Goal: Complete application form

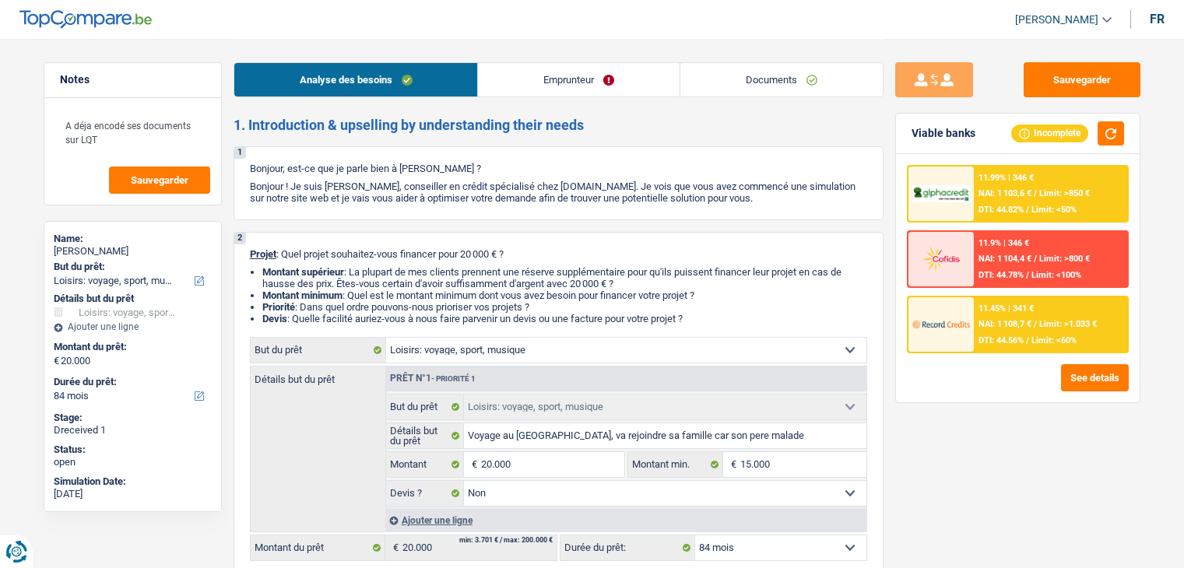
select select "hobbies"
select select "84"
select select "hobbies"
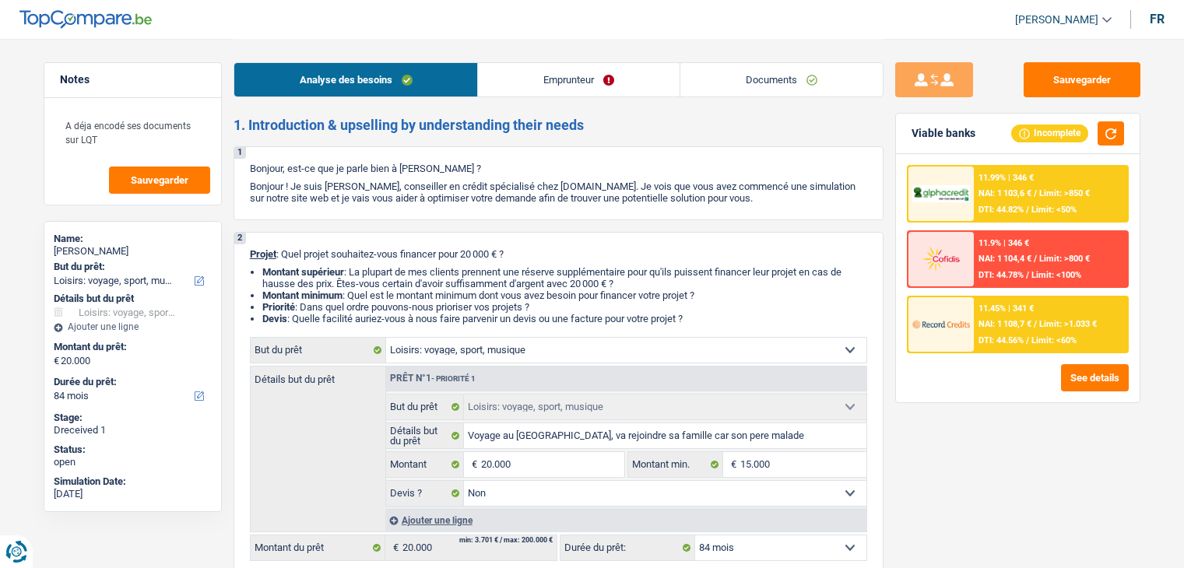
select select "false"
select select "84"
select select "independent"
select select "netSalary"
select select "rents"
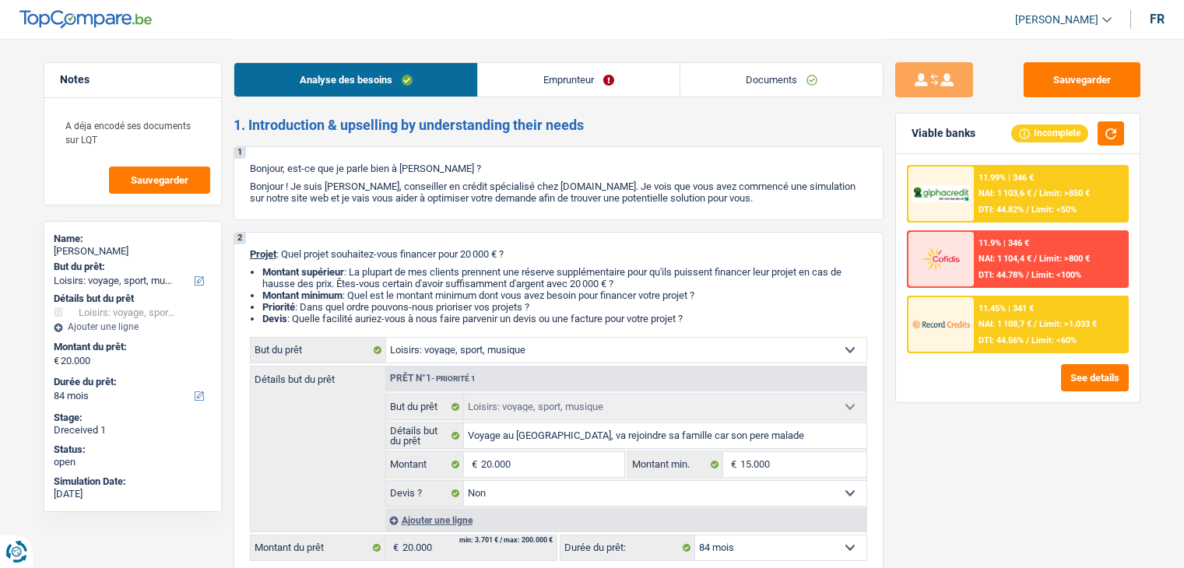
select select "hobbies"
select select "false"
select select "84"
drag, startPoint x: 0, startPoint y: 0, endPoint x: 586, endPoint y: 91, distance: 593.0
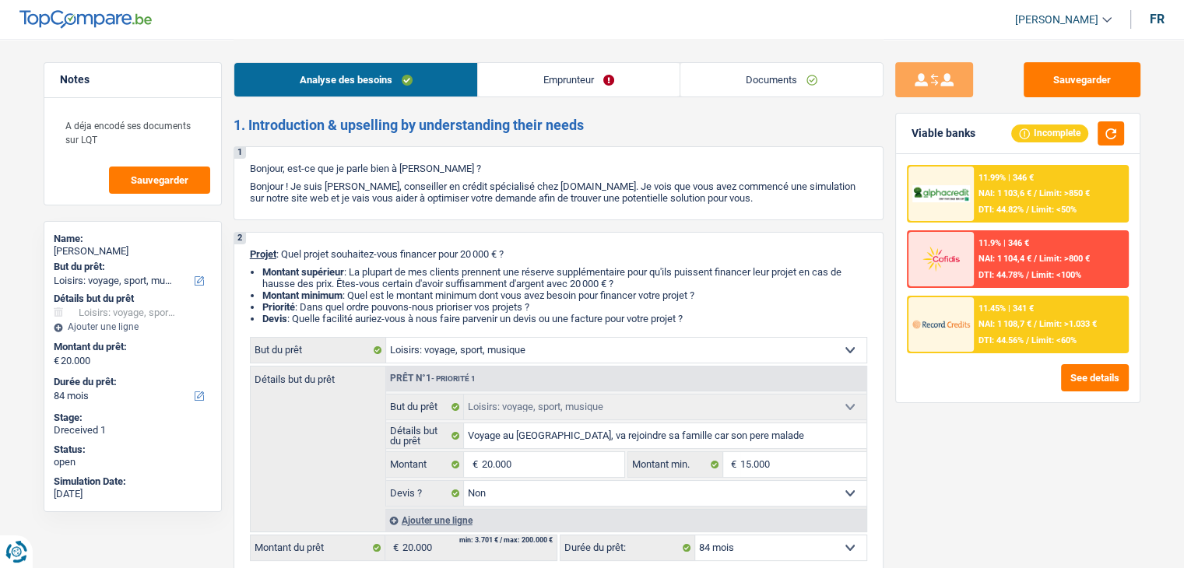
click at [586, 91] on link "Emprunteur" at bounding box center [579, 79] width 202 height 33
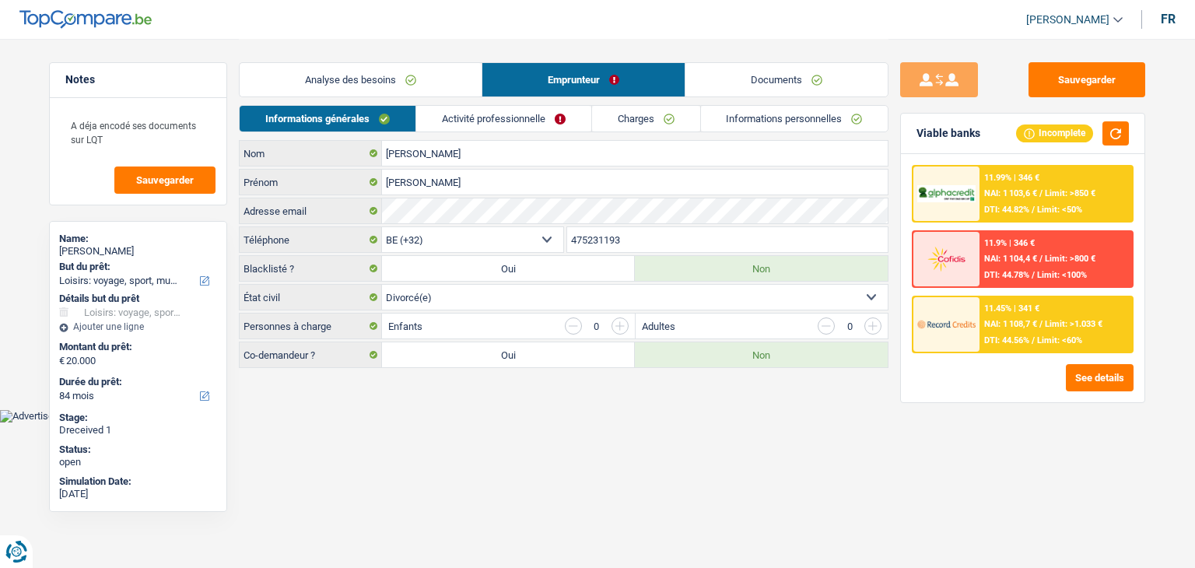
click at [728, 80] on link "Documents" at bounding box center [787, 79] width 202 height 33
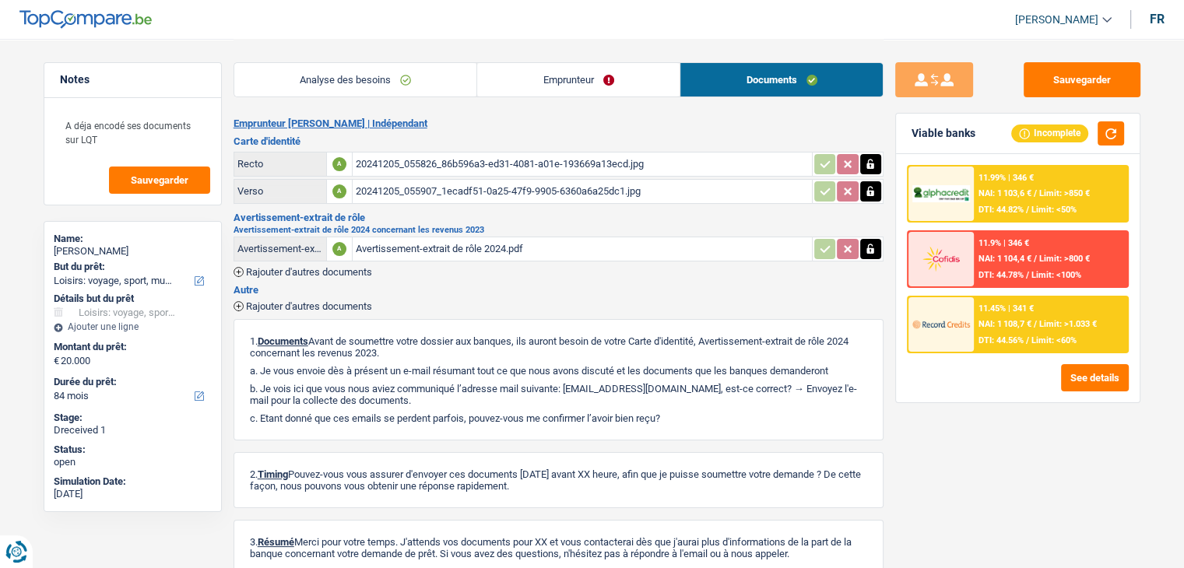
click at [545, 88] on link "Emprunteur" at bounding box center [578, 79] width 202 height 33
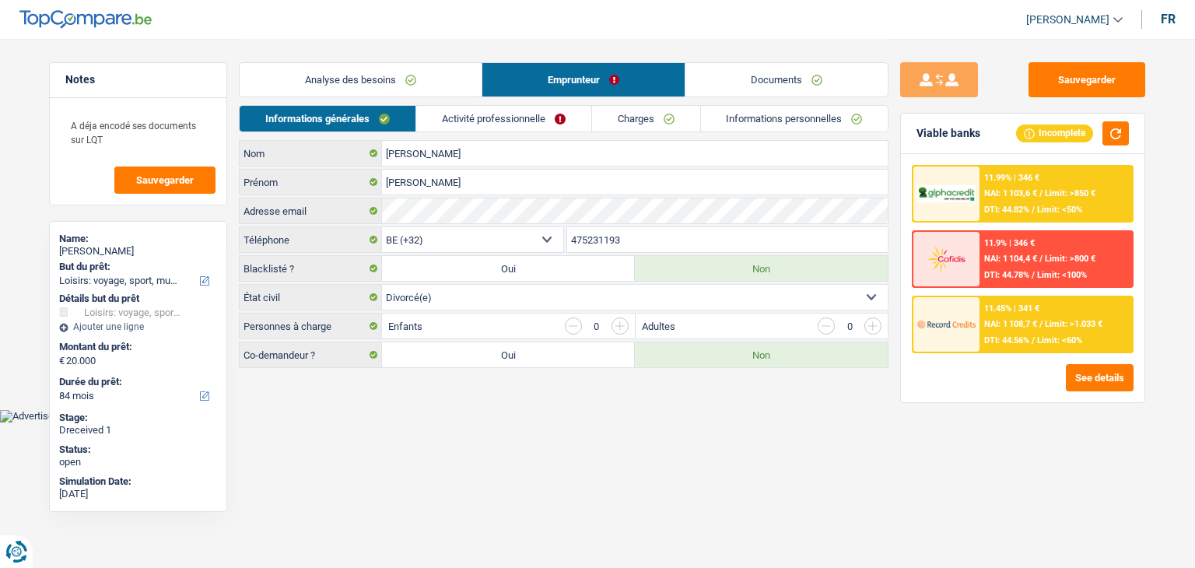
click at [528, 125] on link "Activité professionnelle" at bounding box center [503, 119] width 175 height 26
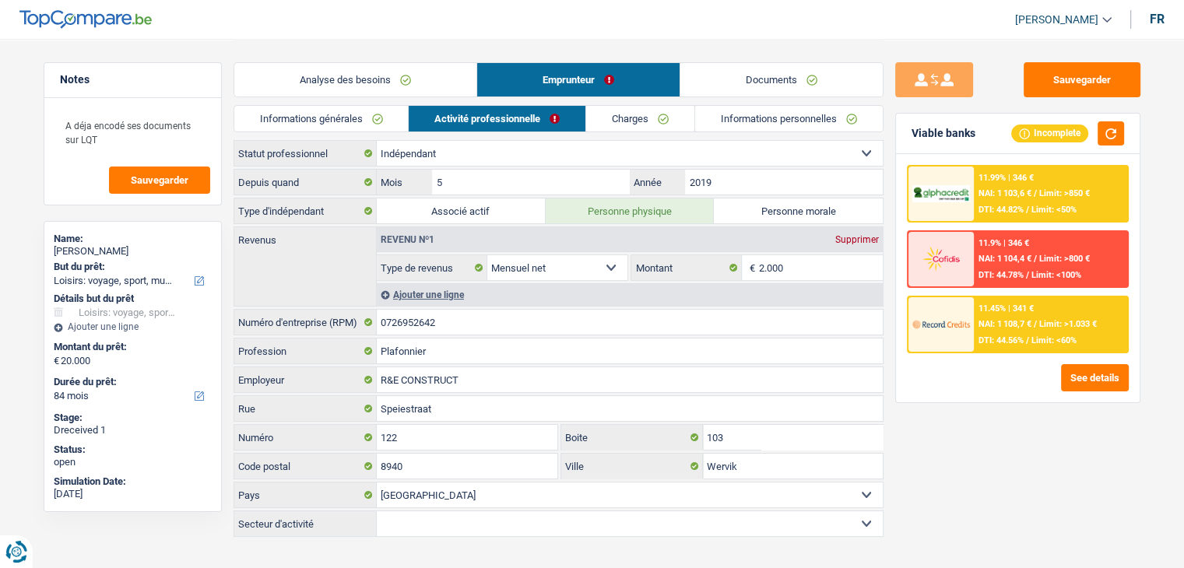
click at [738, 119] on link "Informations personnelles" at bounding box center [789, 119] width 188 height 26
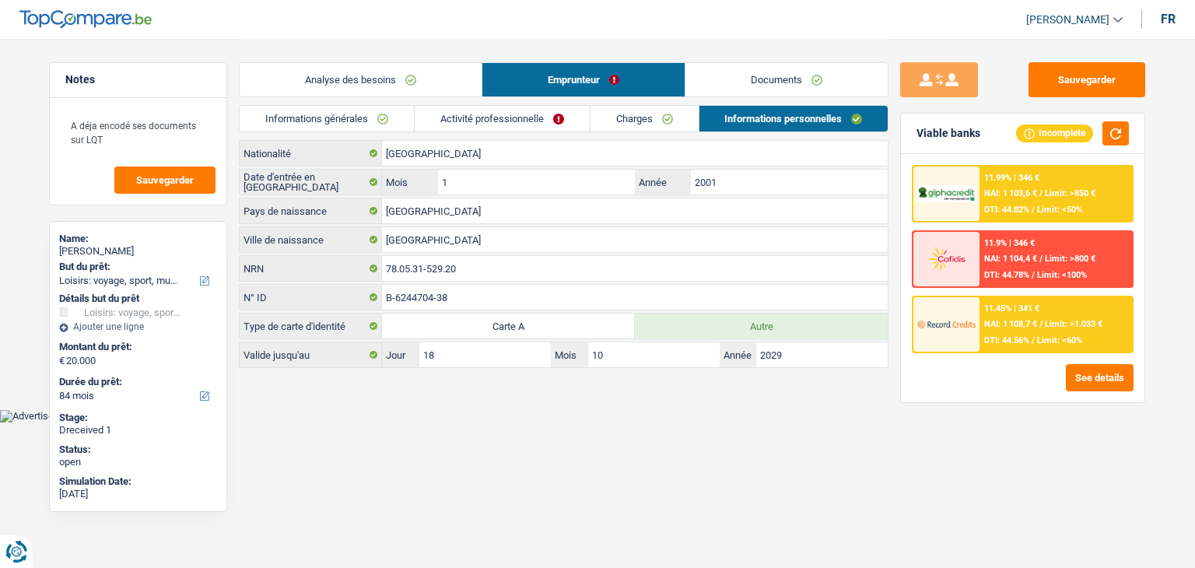
click at [755, 78] on link "Documents" at bounding box center [787, 79] width 202 height 33
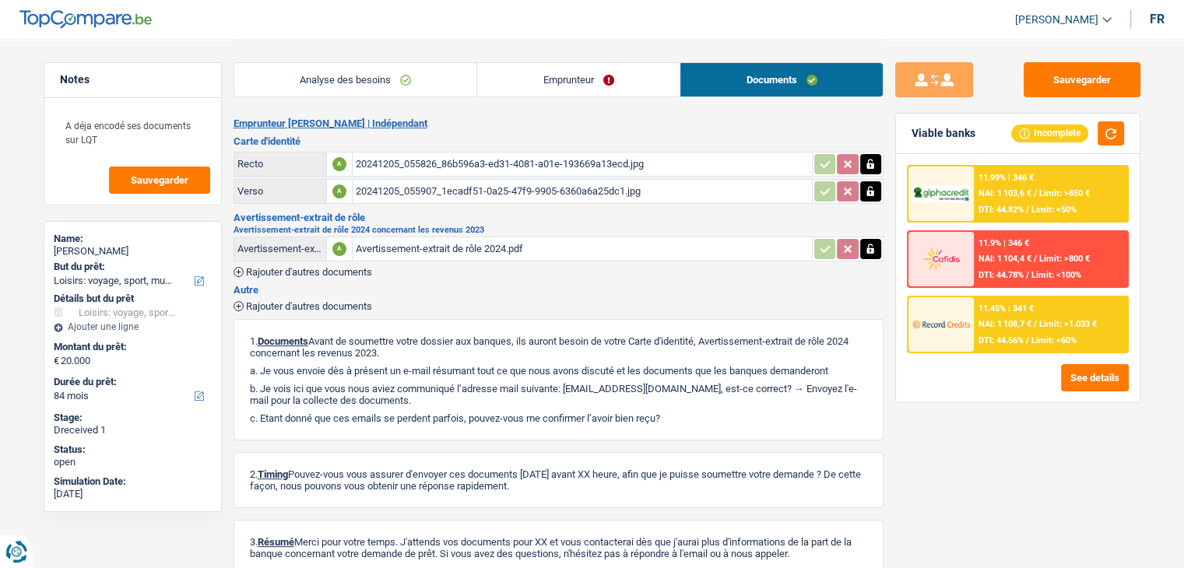
click at [485, 247] on div "Avertissement-extrait de rôle 2024.pdf" at bounding box center [582, 248] width 453 height 23
click at [542, 84] on link "Emprunteur" at bounding box center [578, 79] width 202 height 33
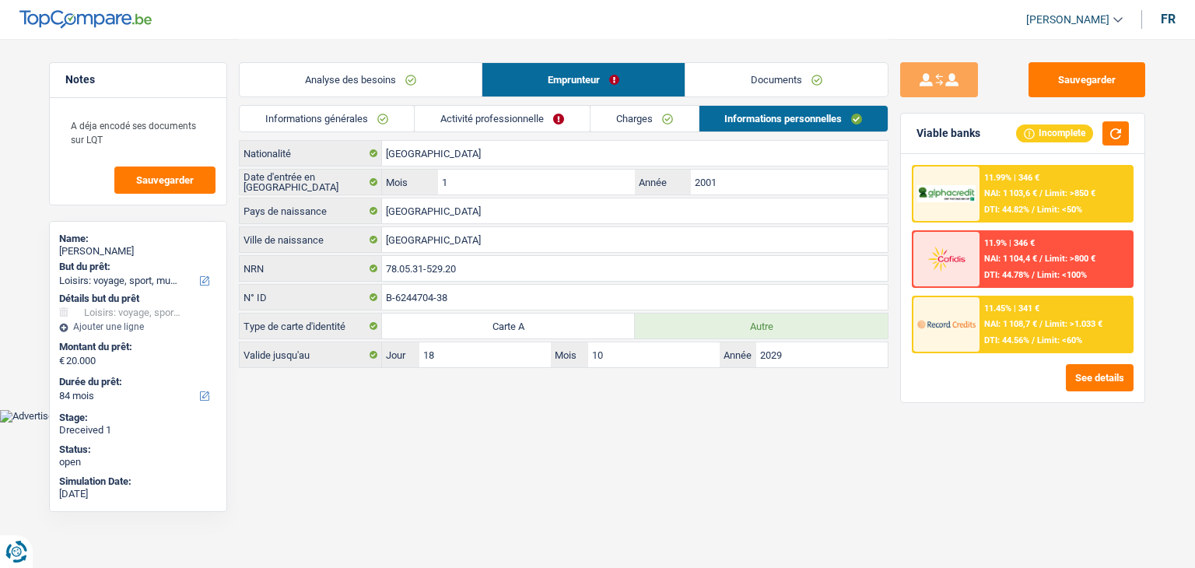
click at [377, 121] on link "Informations générales" at bounding box center [327, 119] width 174 height 26
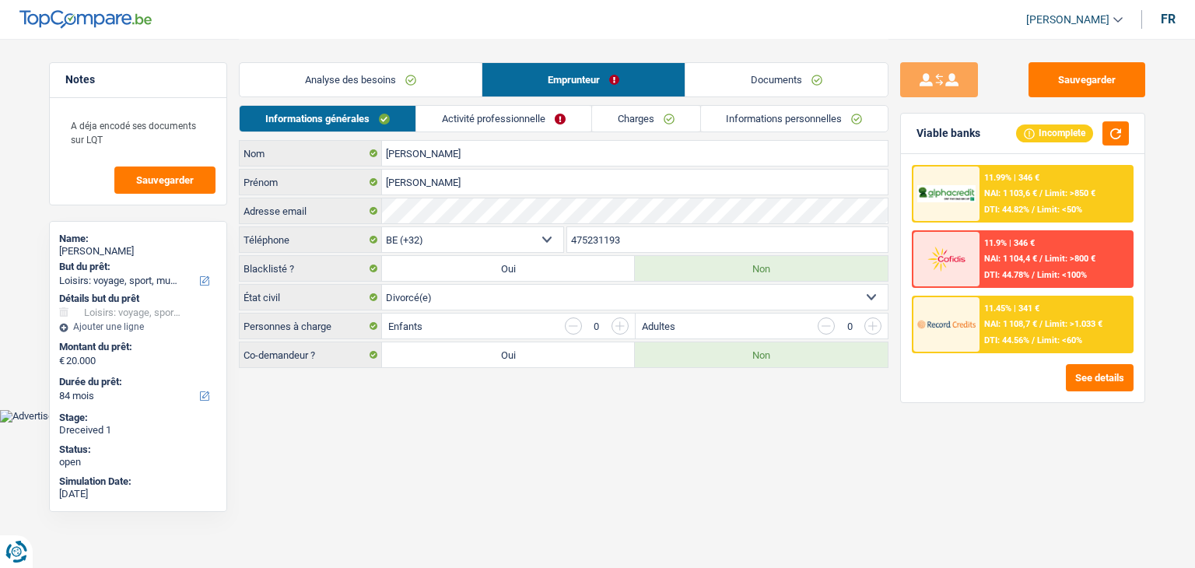
click at [546, 114] on link "Activité professionnelle" at bounding box center [503, 119] width 175 height 26
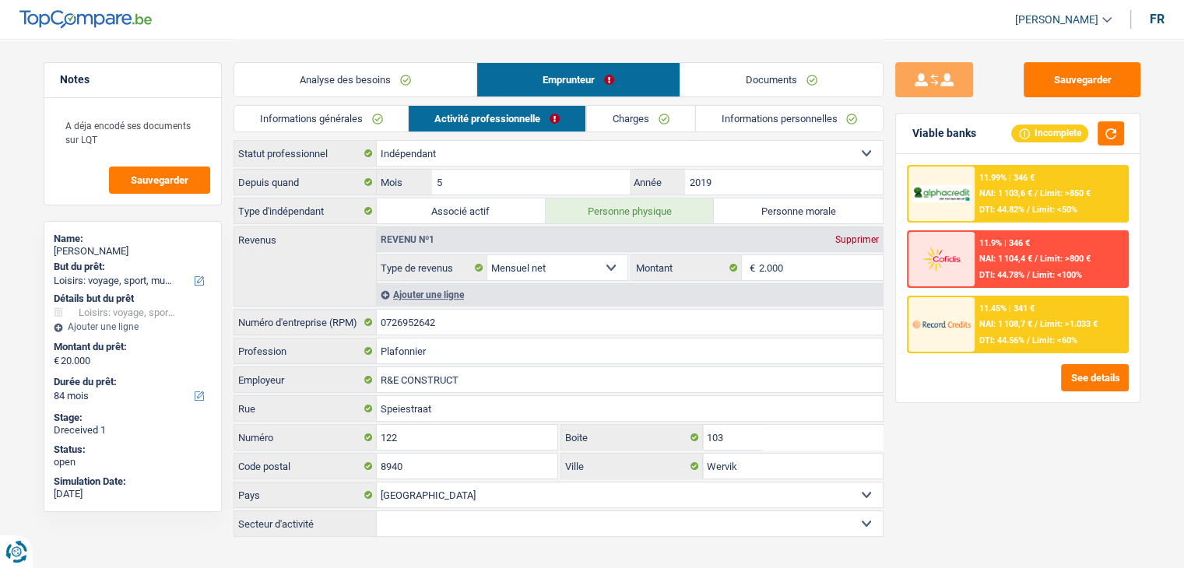
click at [605, 114] on link "Charges" at bounding box center [640, 119] width 108 height 26
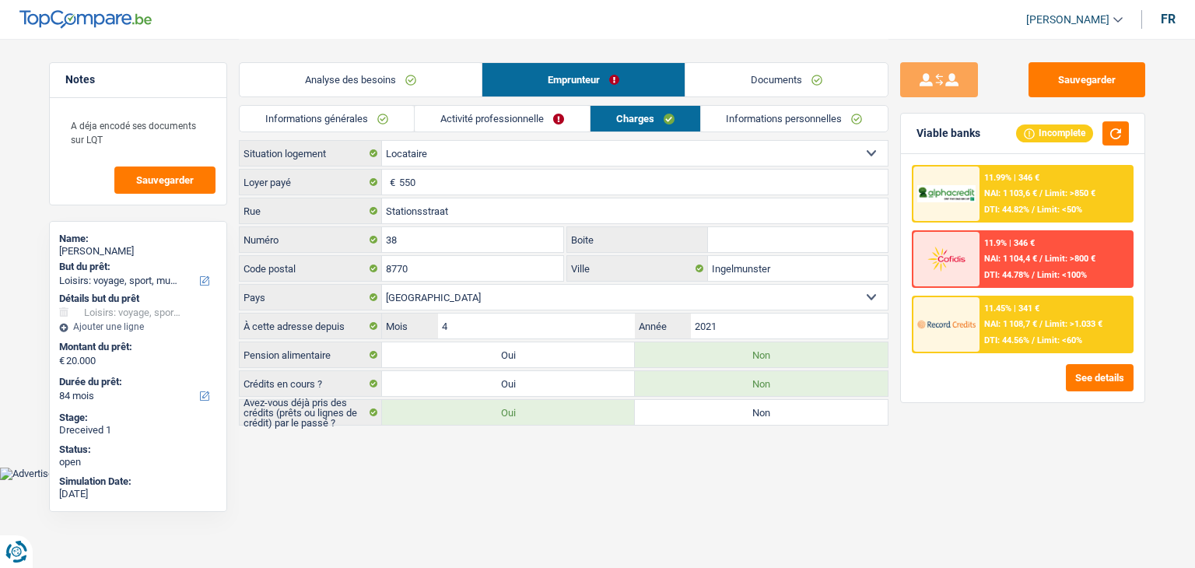
click at [521, 114] on link "Activité professionnelle" at bounding box center [502, 119] width 175 height 26
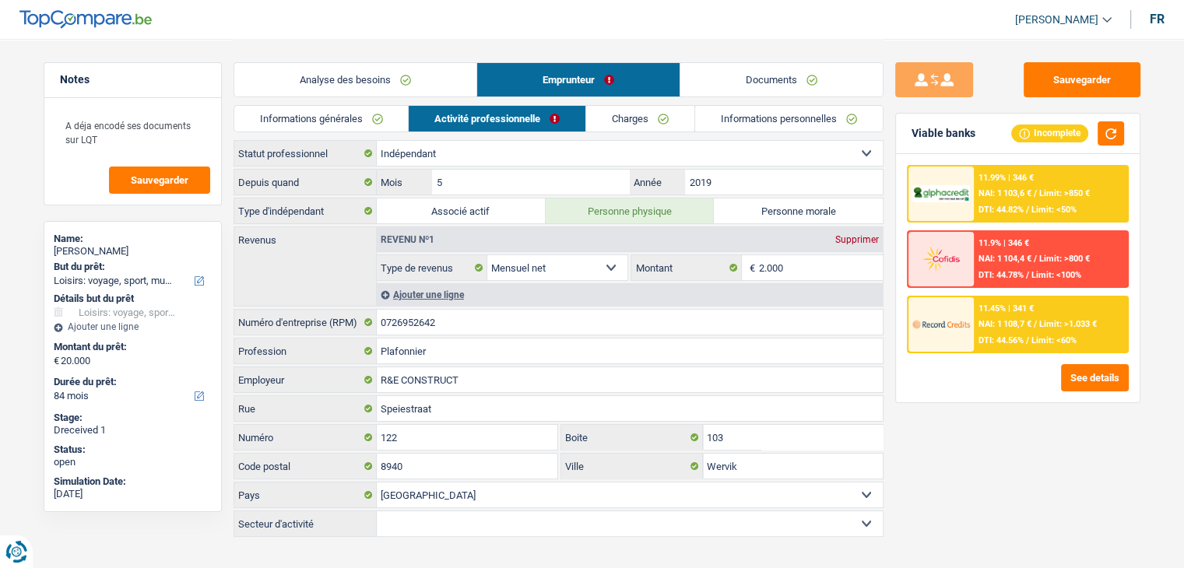
click at [644, 119] on link "Charges" at bounding box center [640, 119] width 108 height 26
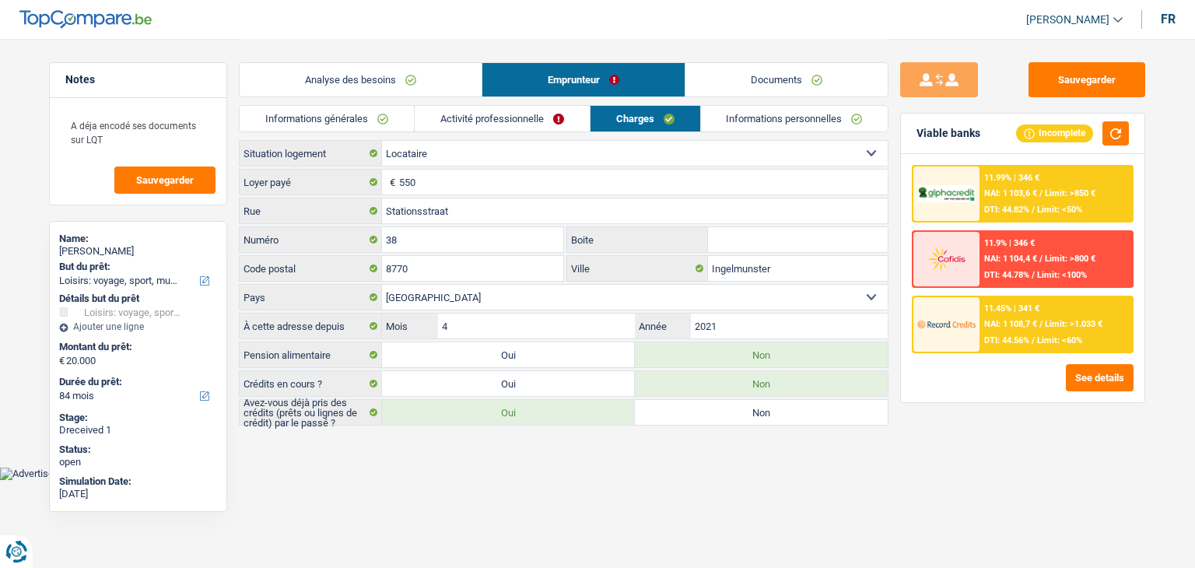
click at [726, 122] on link "Informations personnelles" at bounding box center [795, 119] width 188 height 26
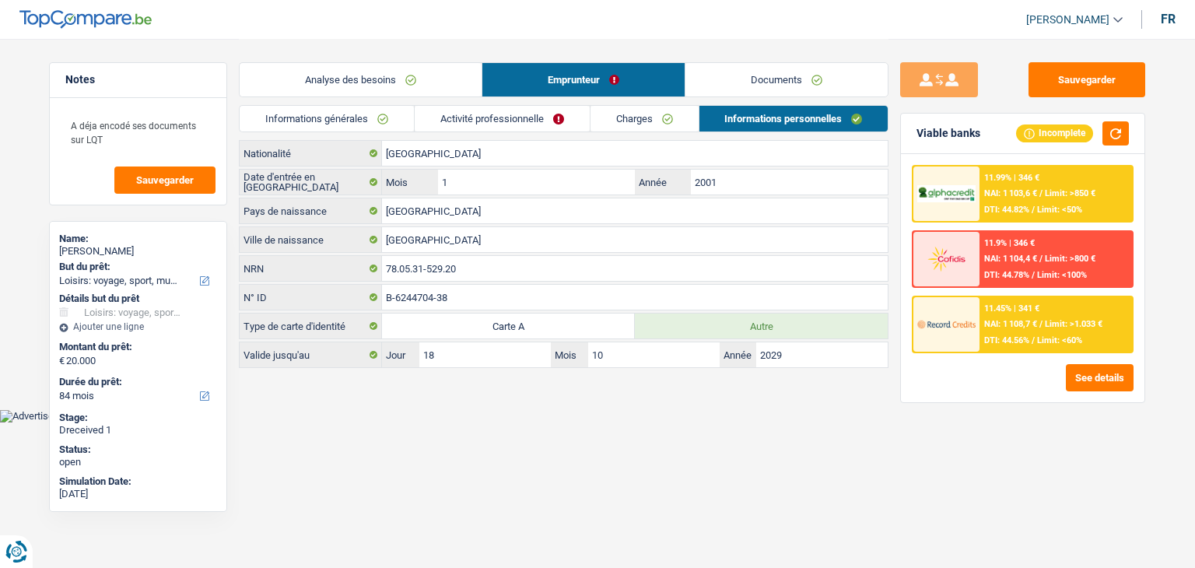
click at [549, 118] on link "Activité professionnelle" at bounding box center [502, 119] width 175 height 26
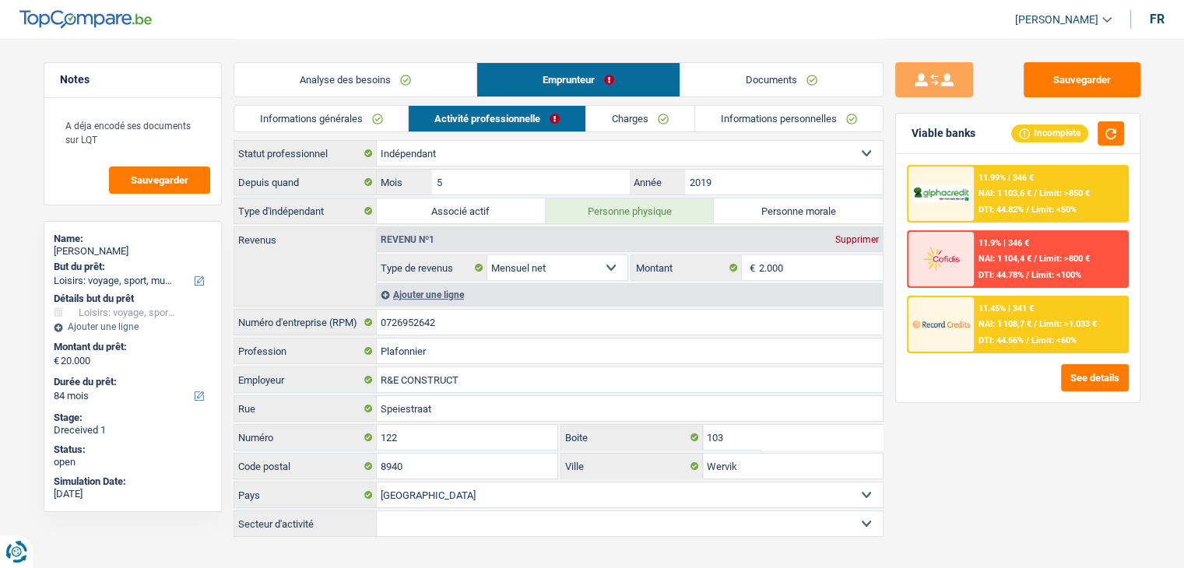
click at [381, 124] on link "Informations générales" at bounding box center [321, 119] width 174 height 26
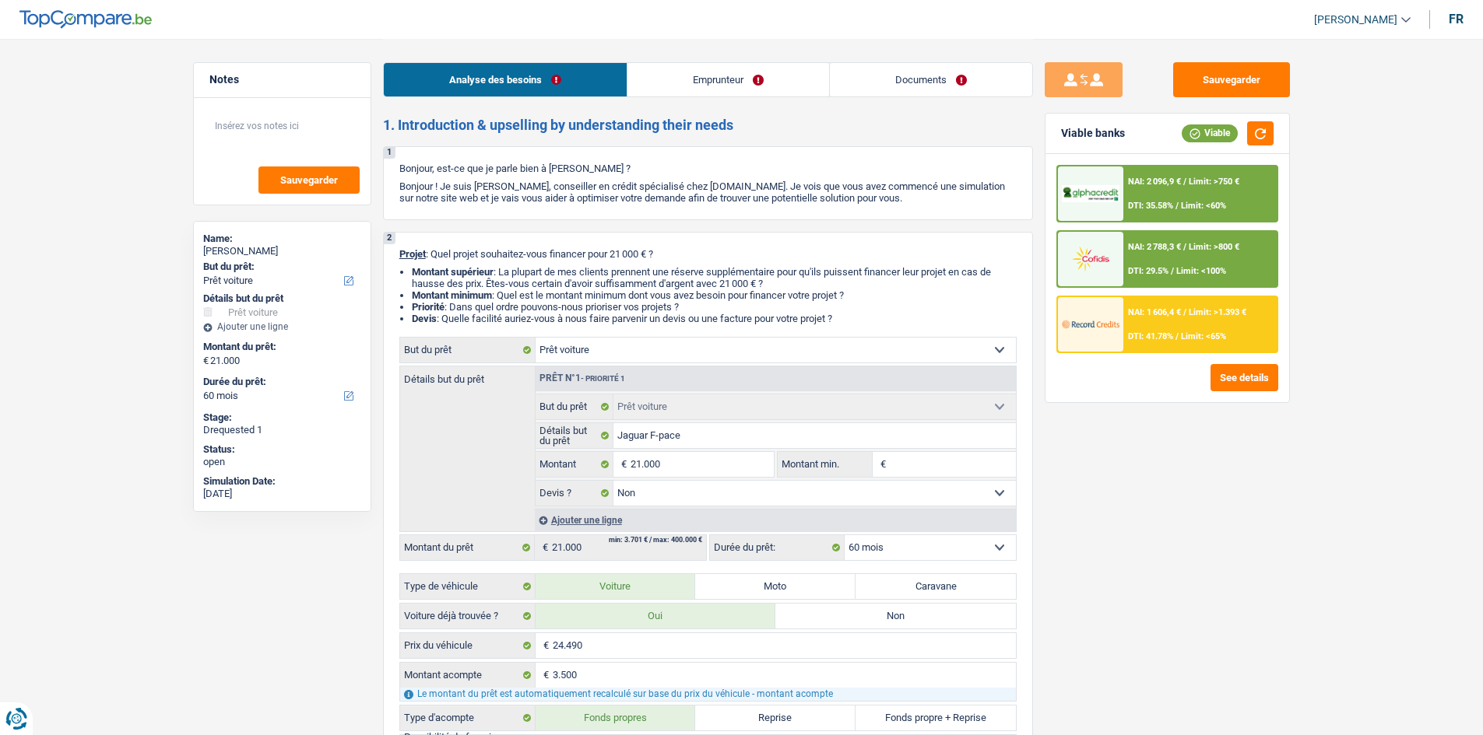
select select "car"
select select "60"
select select "car"
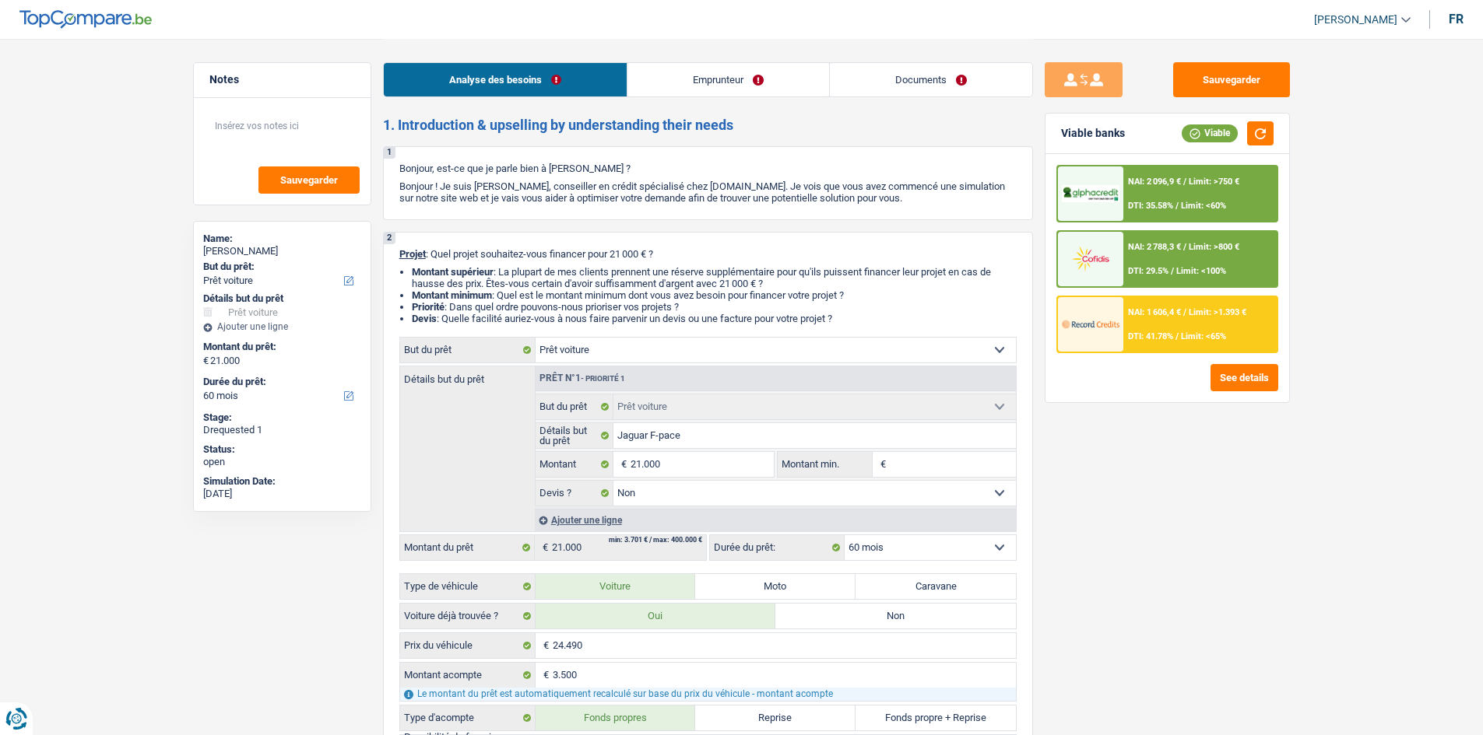
select select "false"
select select "60"
select select "worker"
select select "familyAllowances"
select select "netSalary"
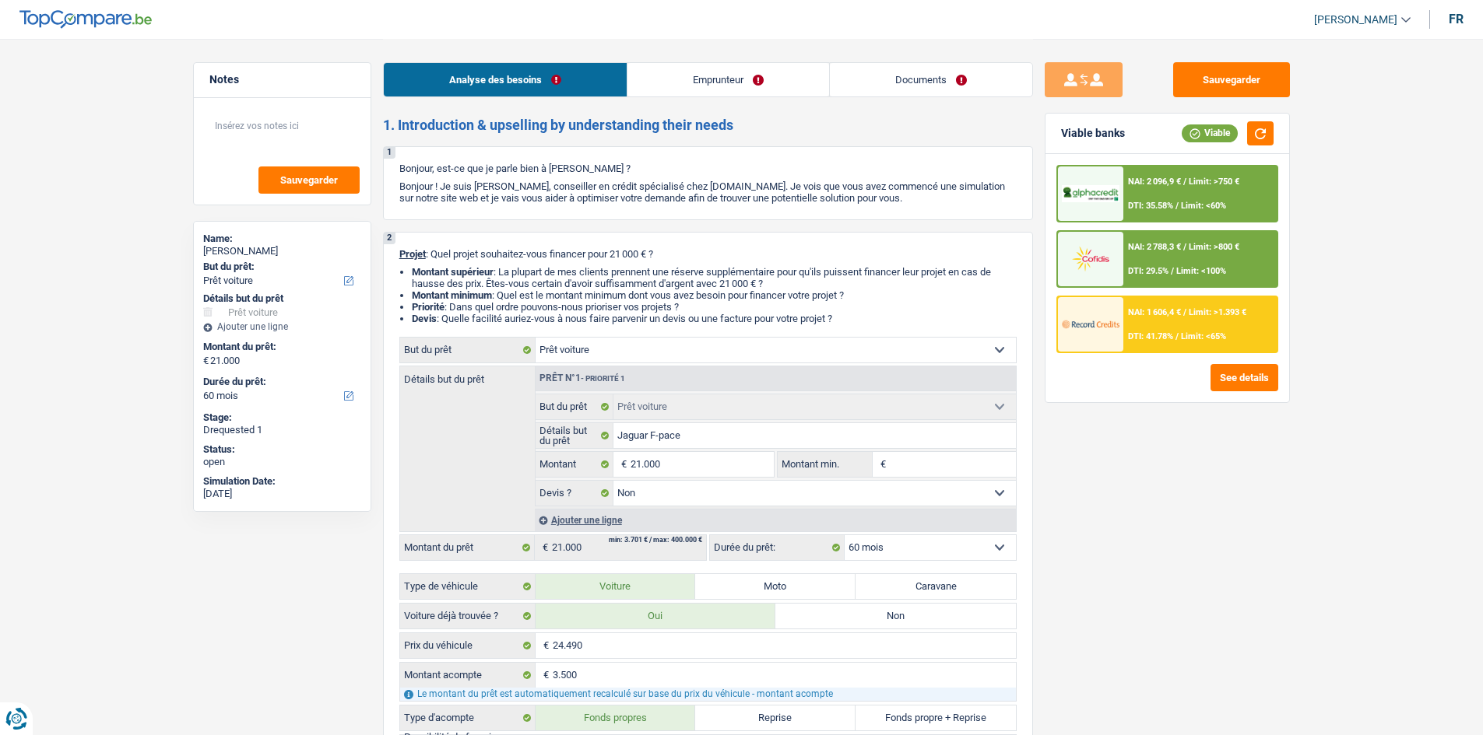
select select "ownerWithMortgage"
select select "personalLoan"
select select "smallWorks"
select select "36"
select select "cardOrCredit"
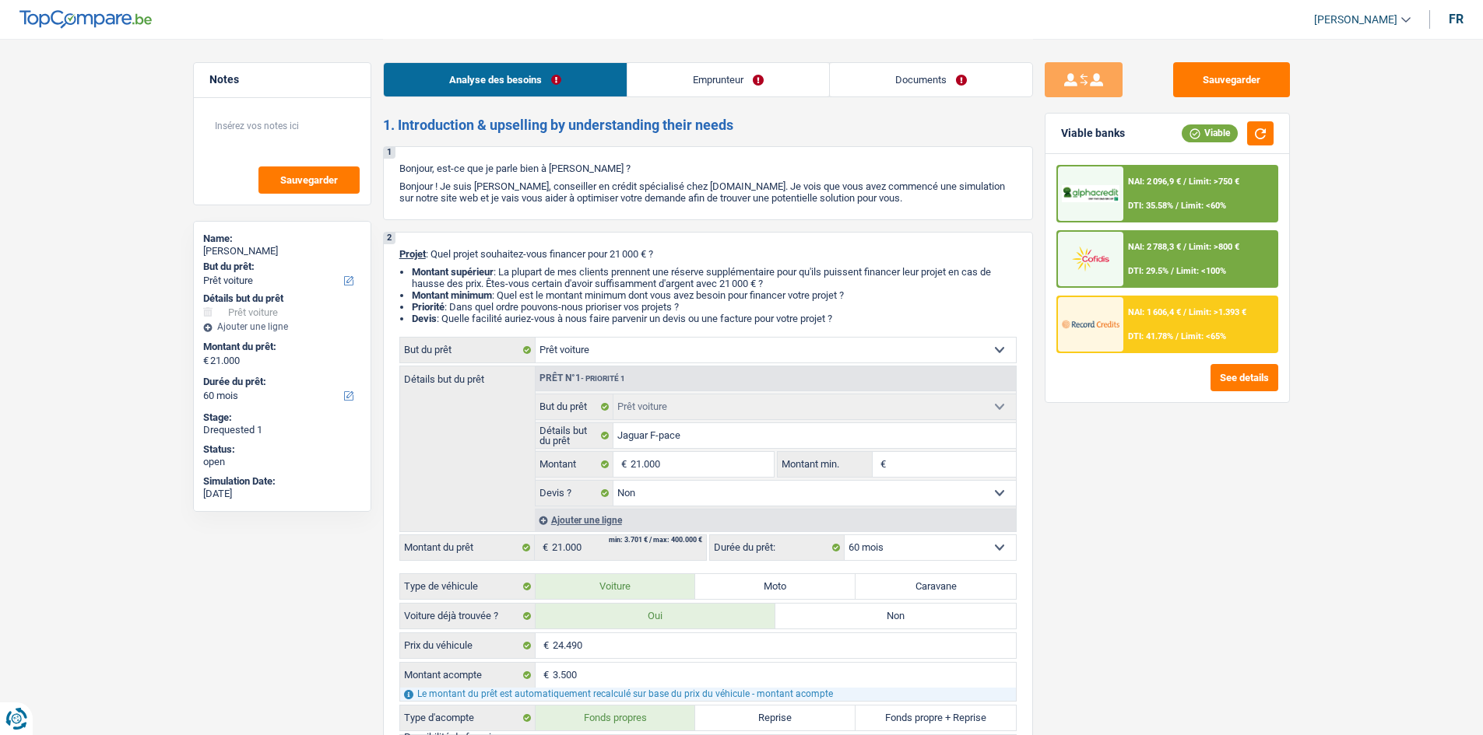
select select "mortgage"
select select "360"
select select "car"
select select "false"
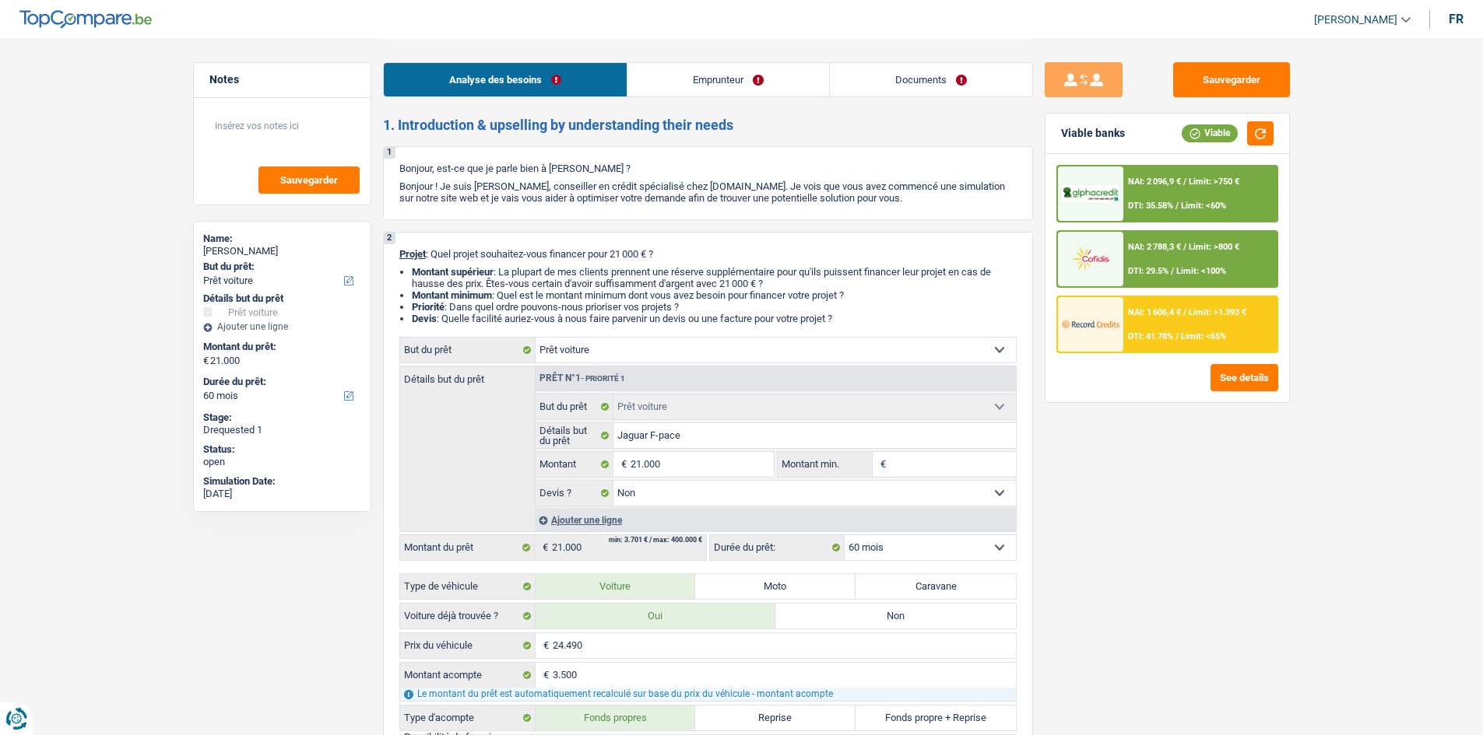
select select "60"
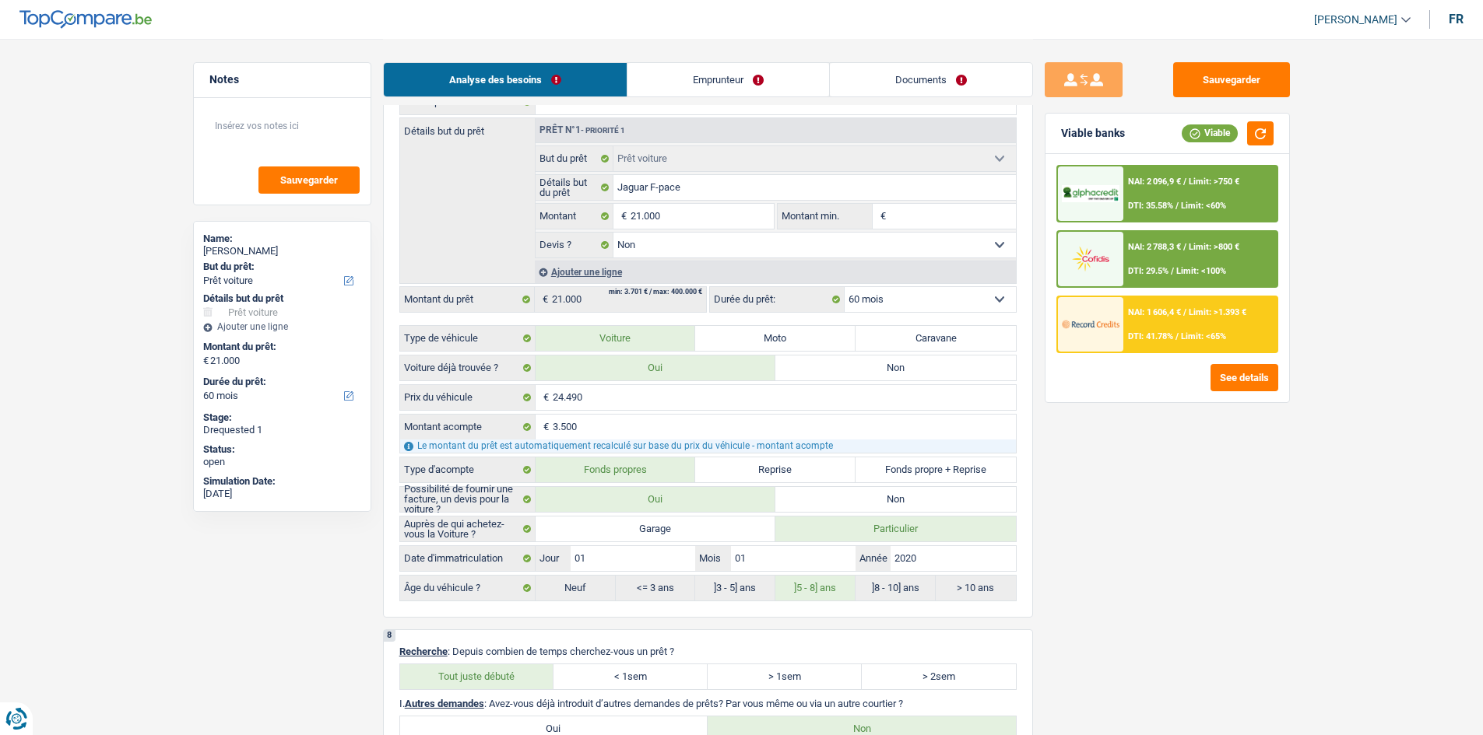
scroll to position [2454, 0]
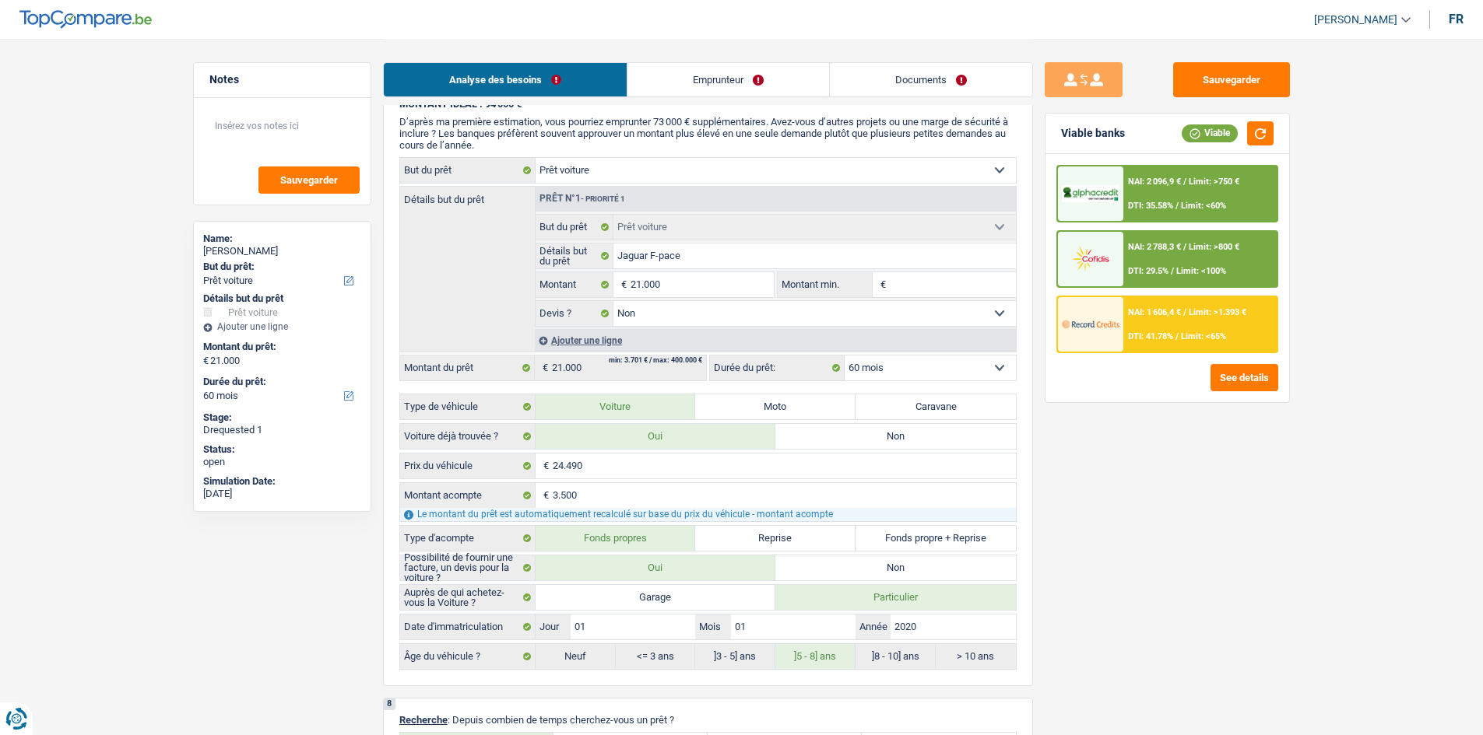
click at [742, 98] on div "Analyse des besoins Emprunteur Documents" at bounding box center [708, 72] width 650 height 66
click at [740, 85] on link "Emprunteur" at bounding box center [728, 79] width 202 height 33
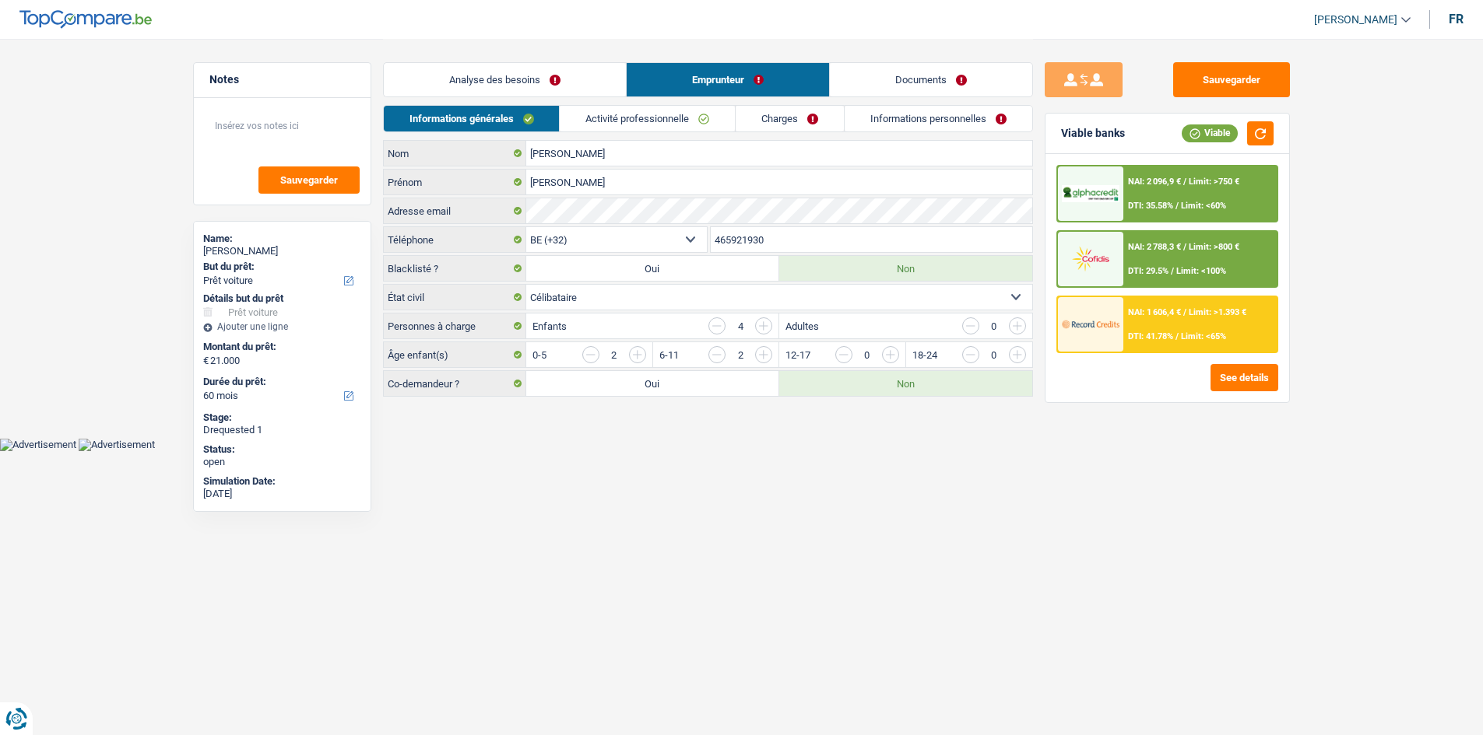
scroll to position [0, 0]
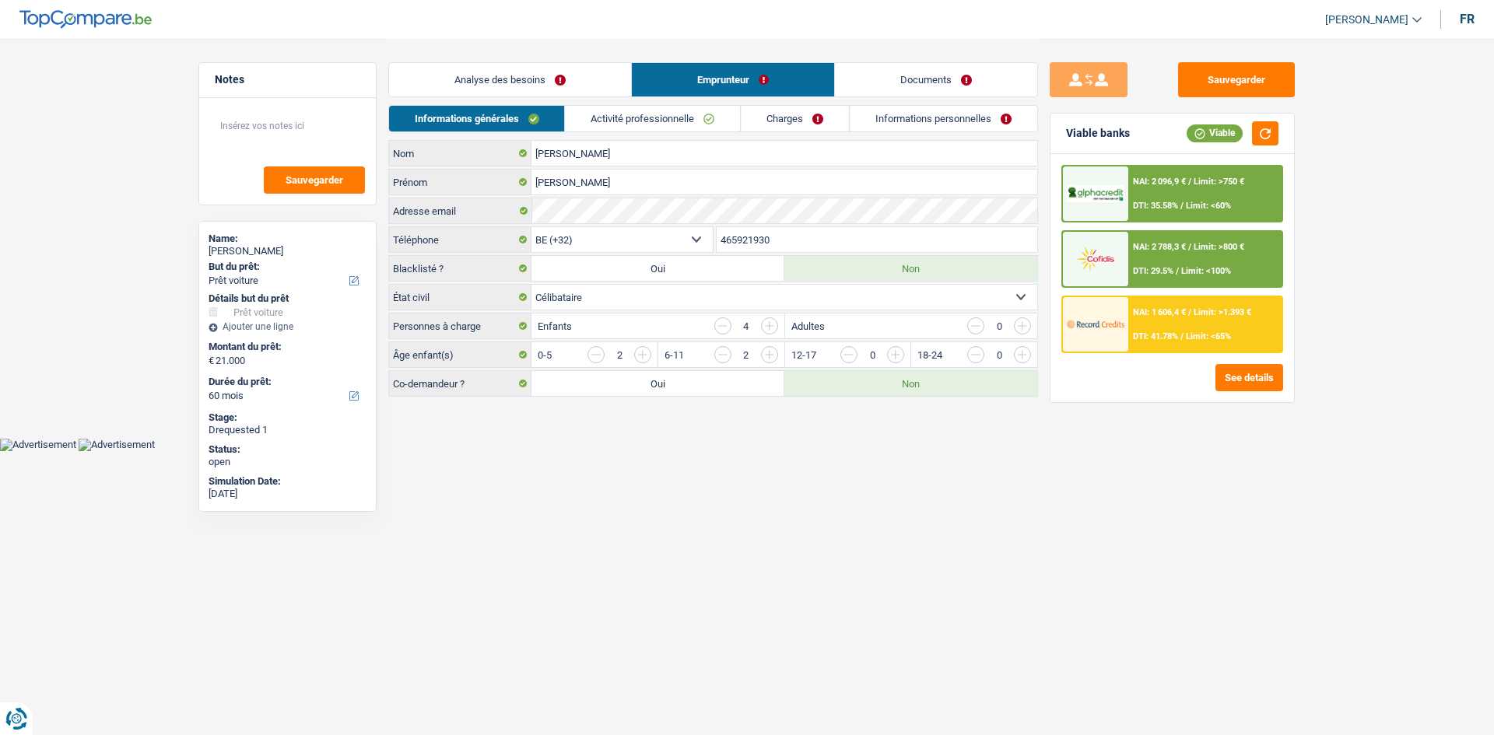
click at [904, 83] on link "Documents" at bounding box center [936, 79] width 202 height 33
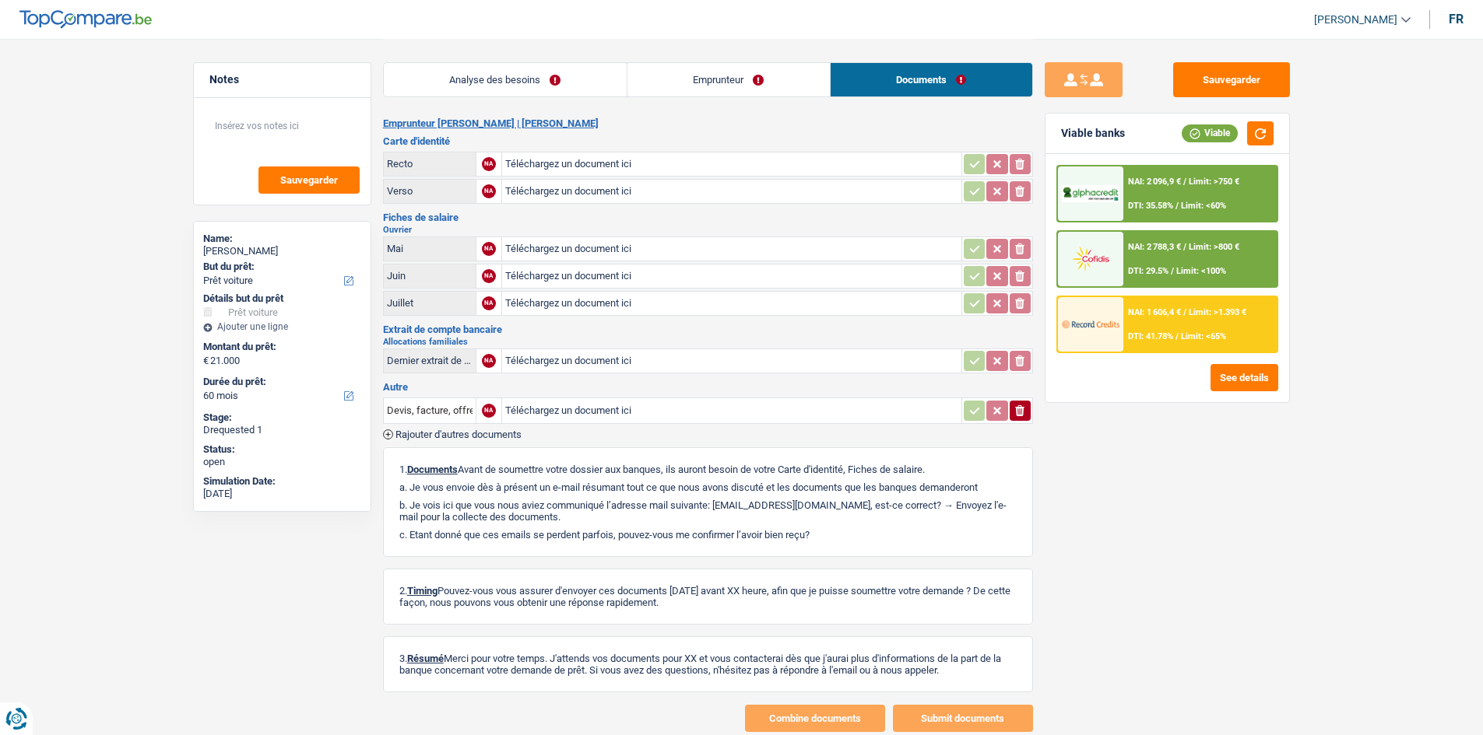
click at [672, 82] on link "Emprunteur" at bounding box center [728, 79] width 202 height 33
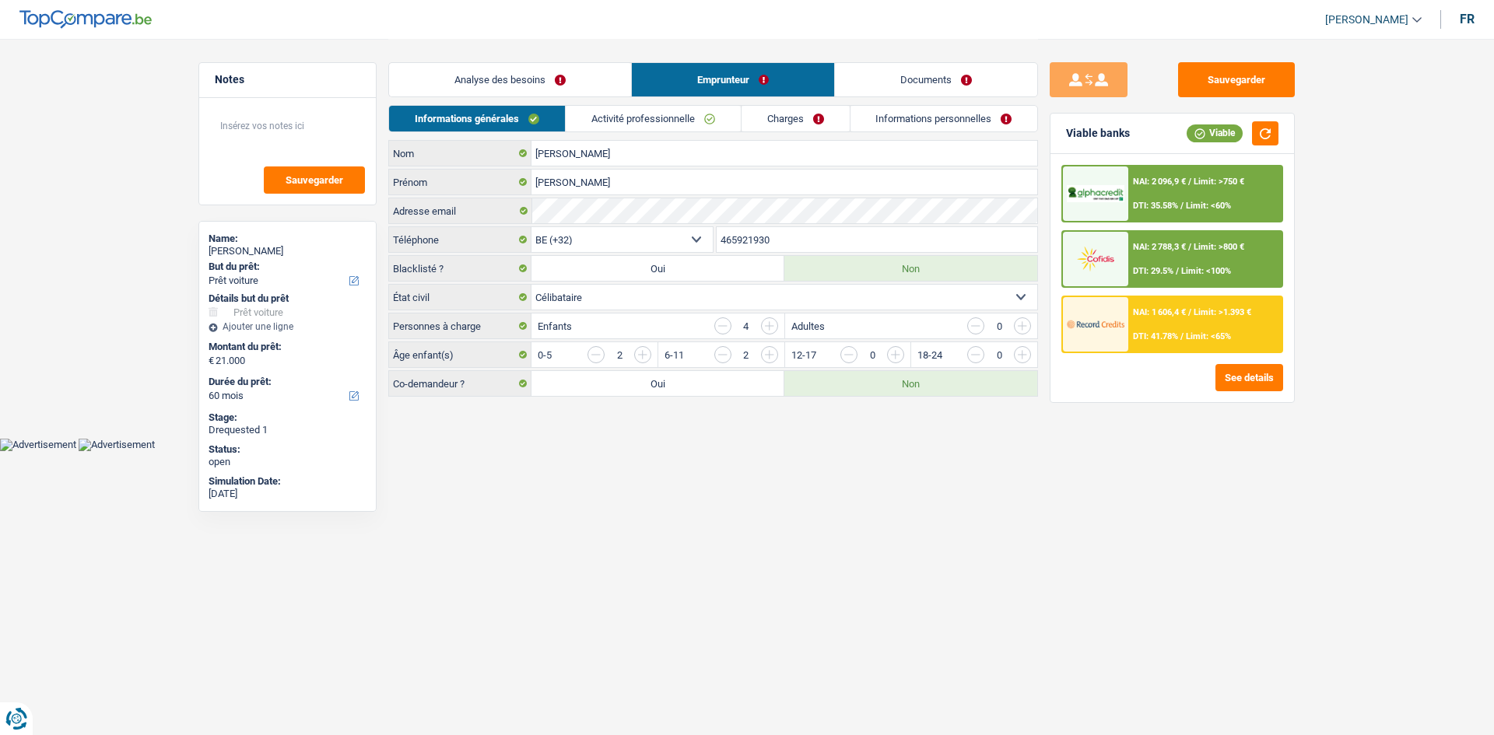
click at [533, 83] on link "Analyse des besoins" at bounding box center [510, 79] width 242 height 33
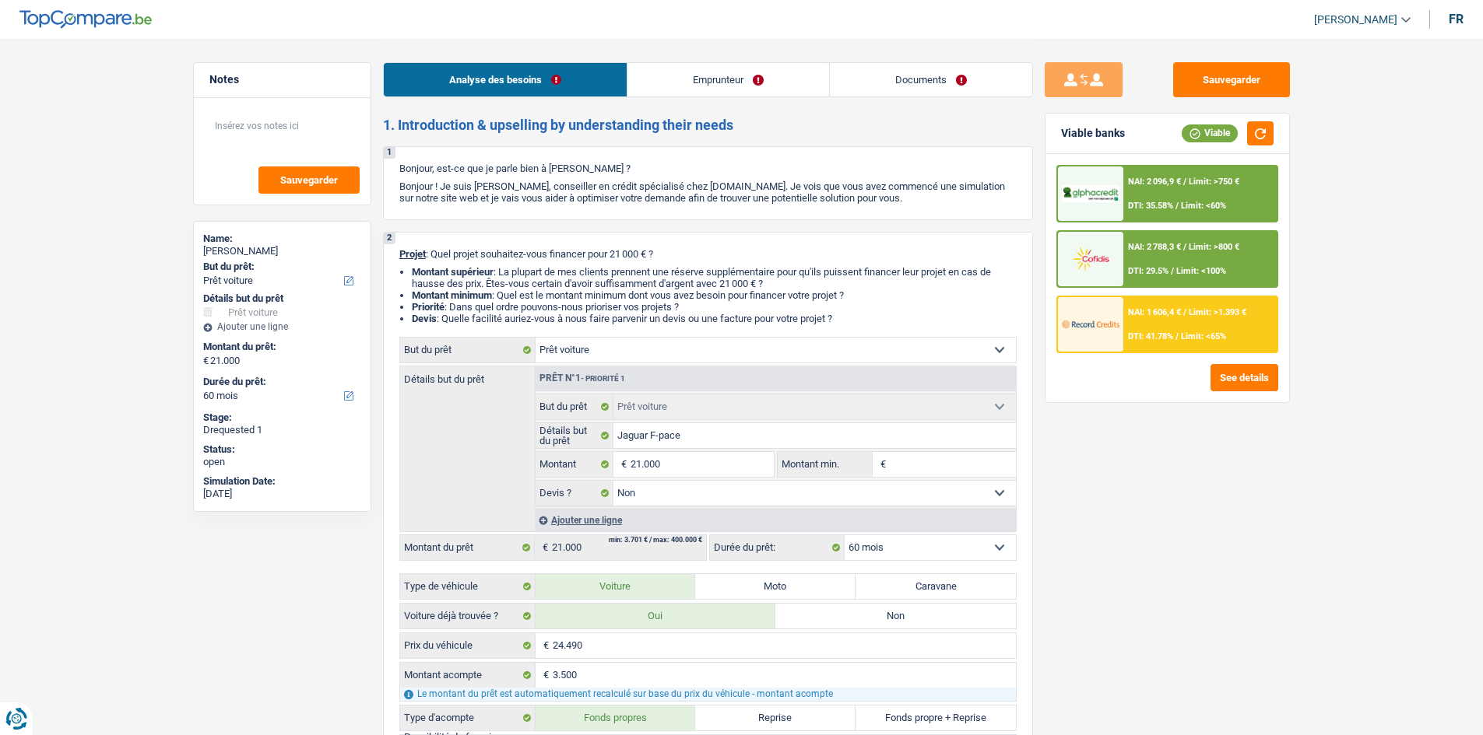
click at [1148, 202] on span "DTI: 35.58%" at bounding box center [1150, 206] width 45 height 10
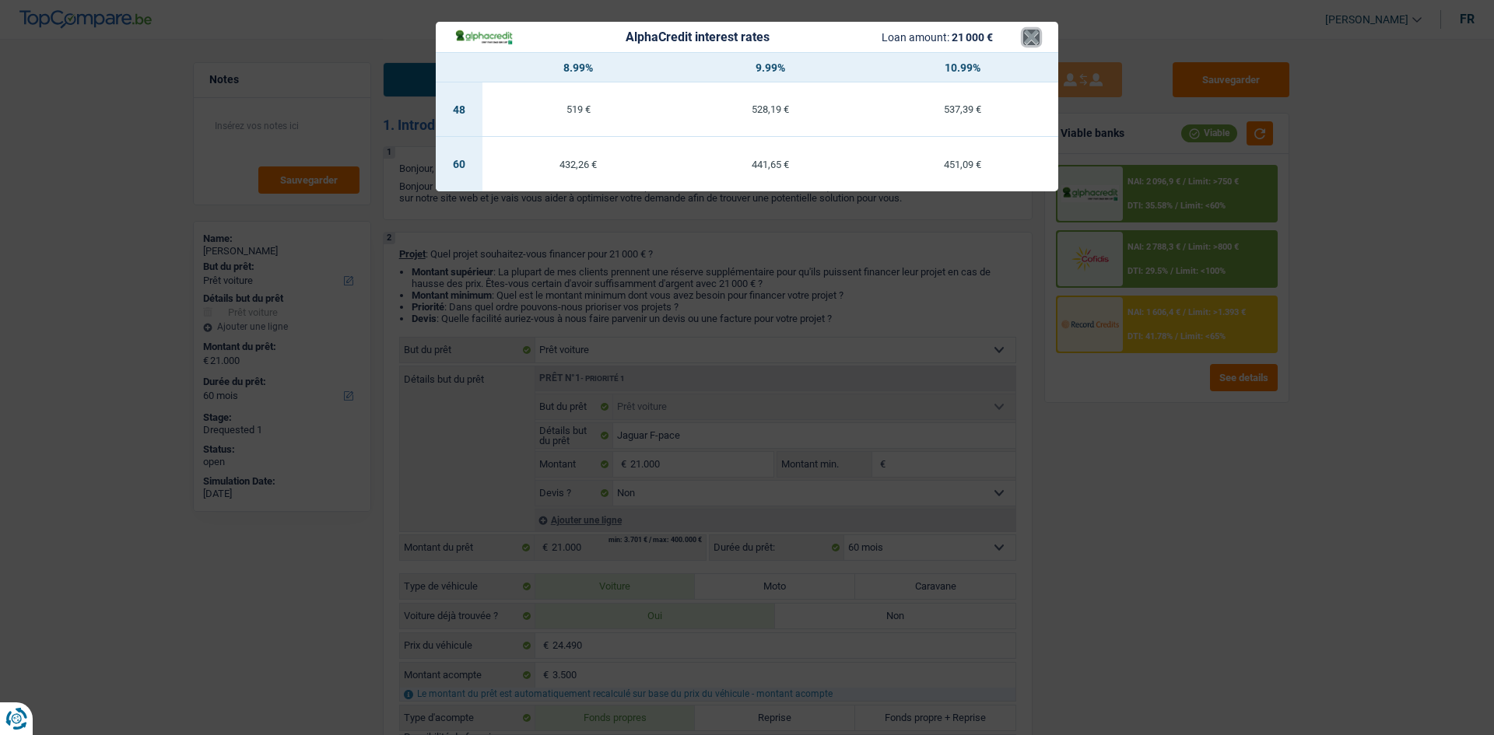
click at [1027, 35] on button "×" at bounding box center [1031, 38] width 16 height 16
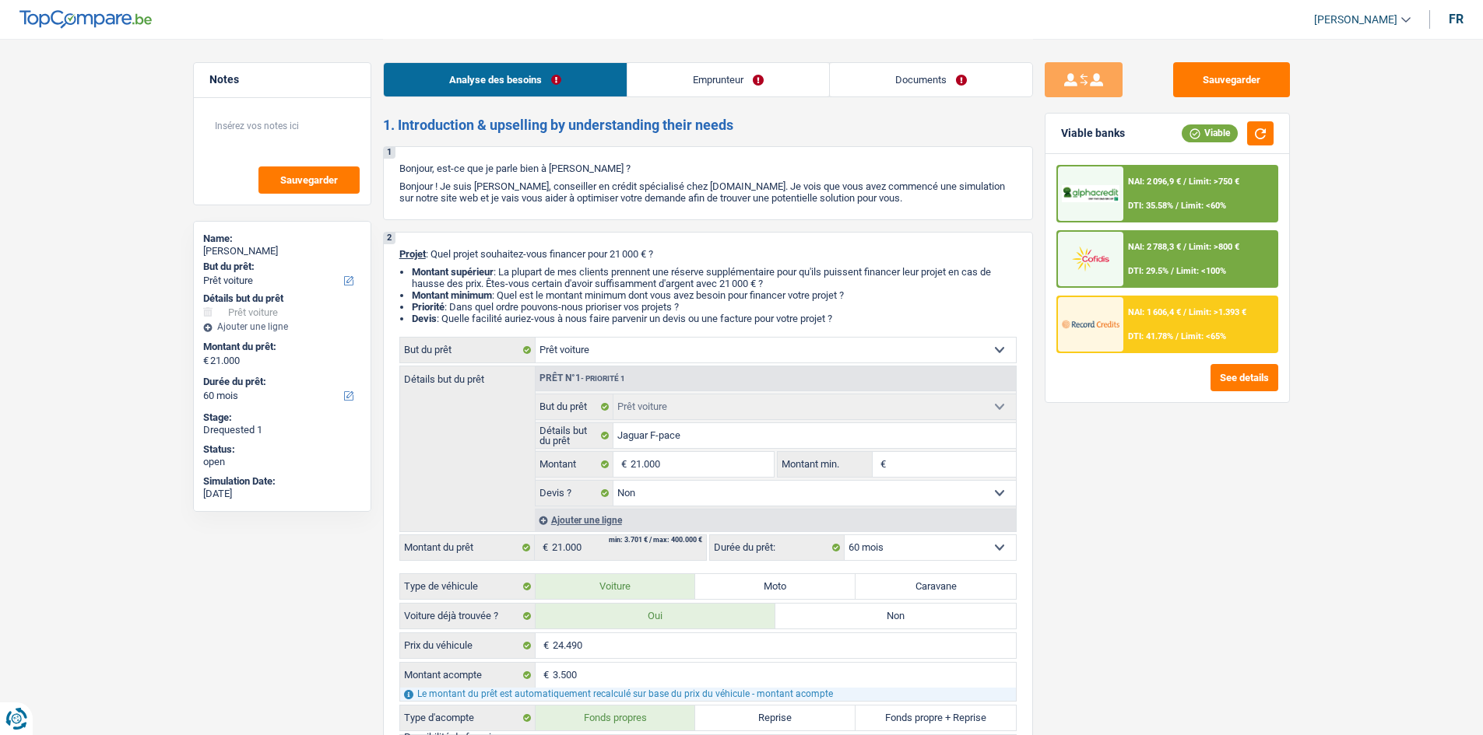
click at [904, 541] on select "12 mois 18 mois 24 mois 30 mois 36 mois 42 mois 48 mois 60 mois Sélectionner un…" at bounding box center [929, 547] width 171 height 25
click at [909, 549] on select "12 mois 18 mois 24 mois 30 mois 36 mois 42 mois 48 mois 60 mois Sélectionner un…" at bounding box center [929, 547] width 171 height 25
click at [1172, 184] on span "NAI: 2 096,9 €" at bounding box center [1154, 182] width 53 height 10
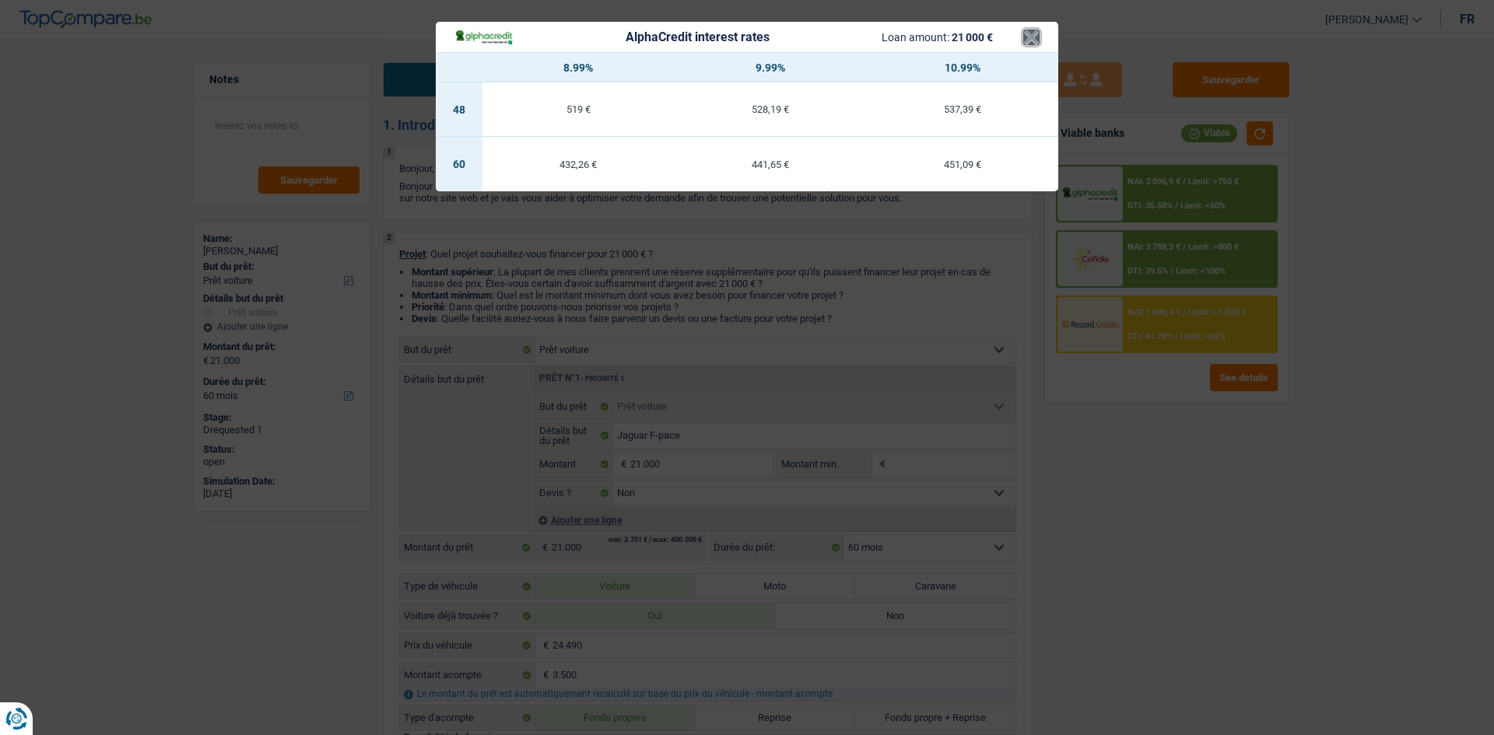
click at [1037, 39] on button "×" at bounding box center [1031, 38] width 16 height 16
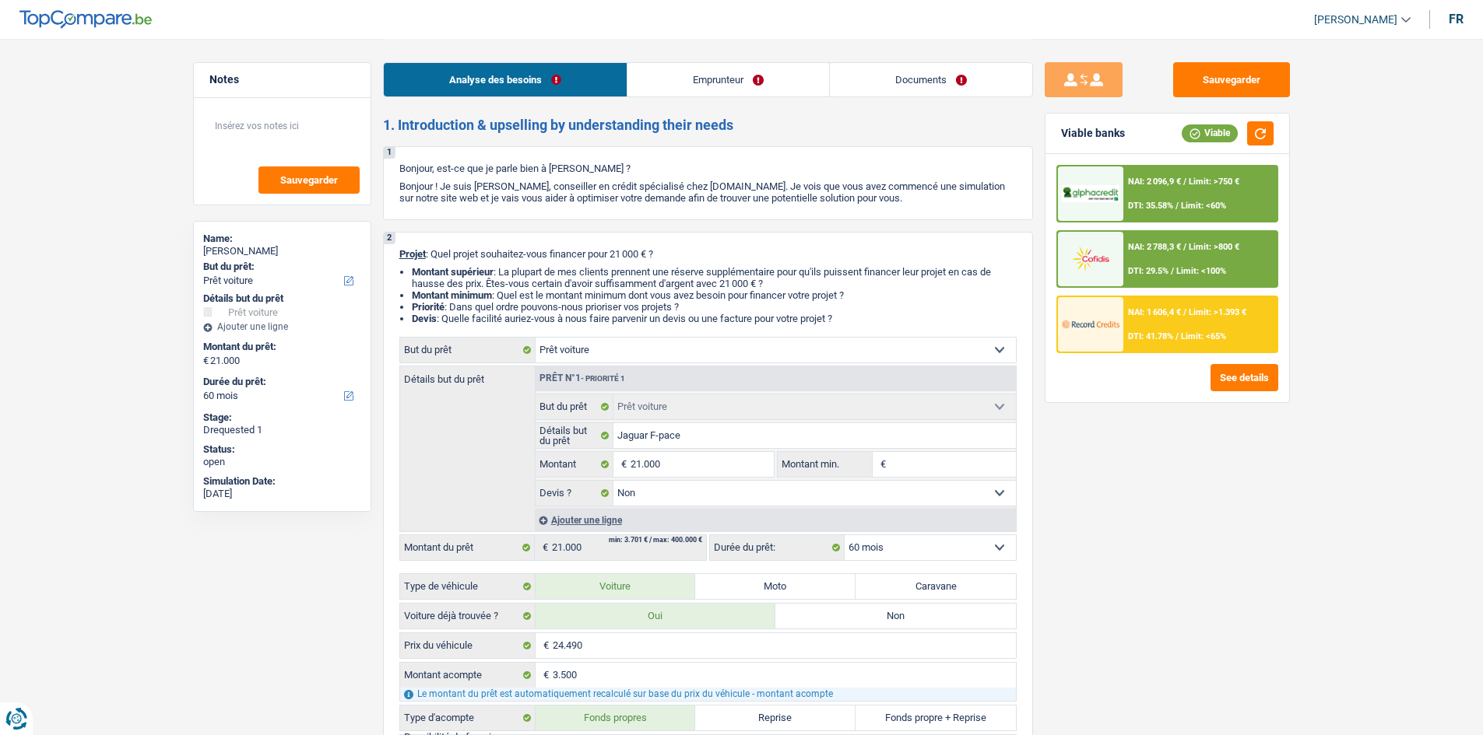
click at [1145, 253] on div "NAI: 2 788,3 € / Limit: >800 € DTI: 29.5% / Limit: <100%" at bounding box center [1199, 259] width 153 height 54
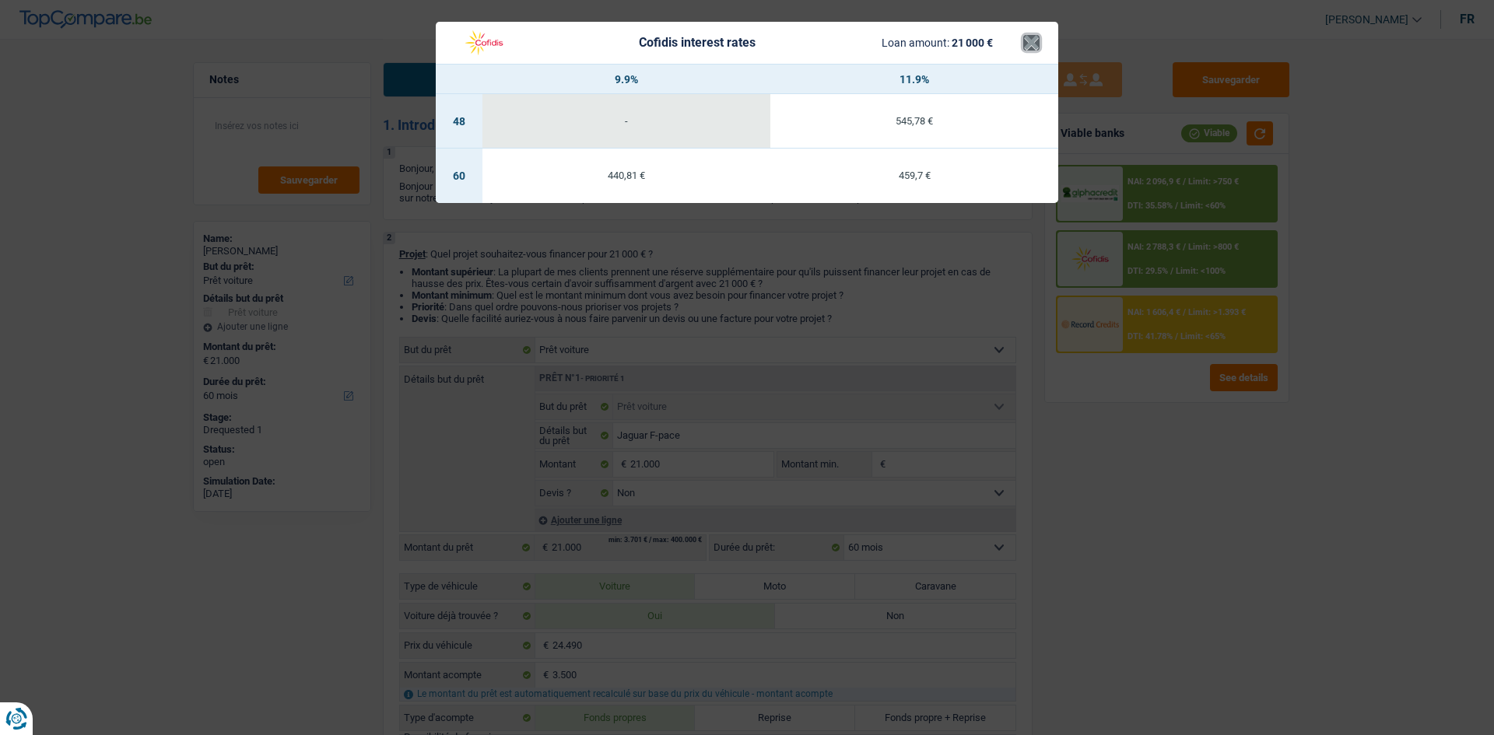
click at [1031, 42] on button "×" at bounding box center [1031, 43] width 16 height 16
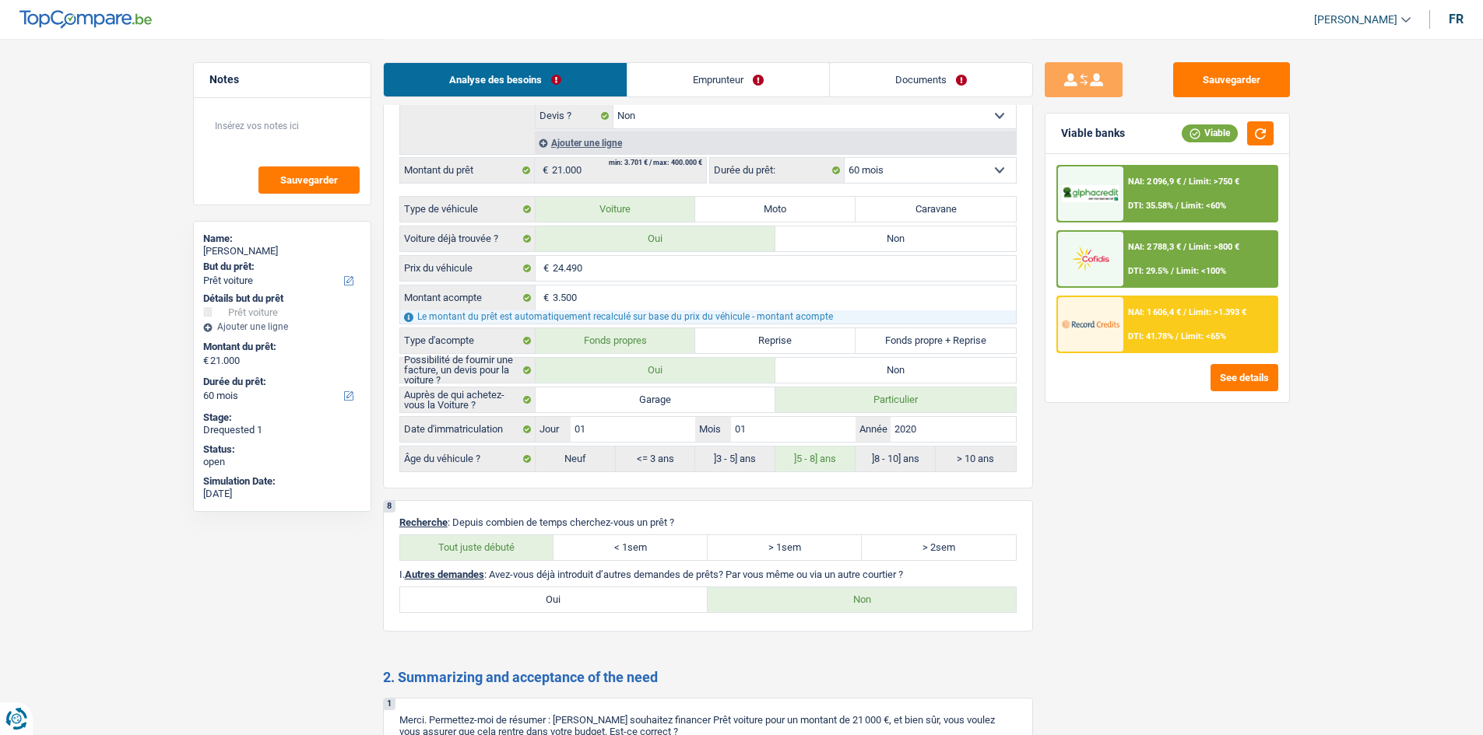
scroll to position [2687, 0]
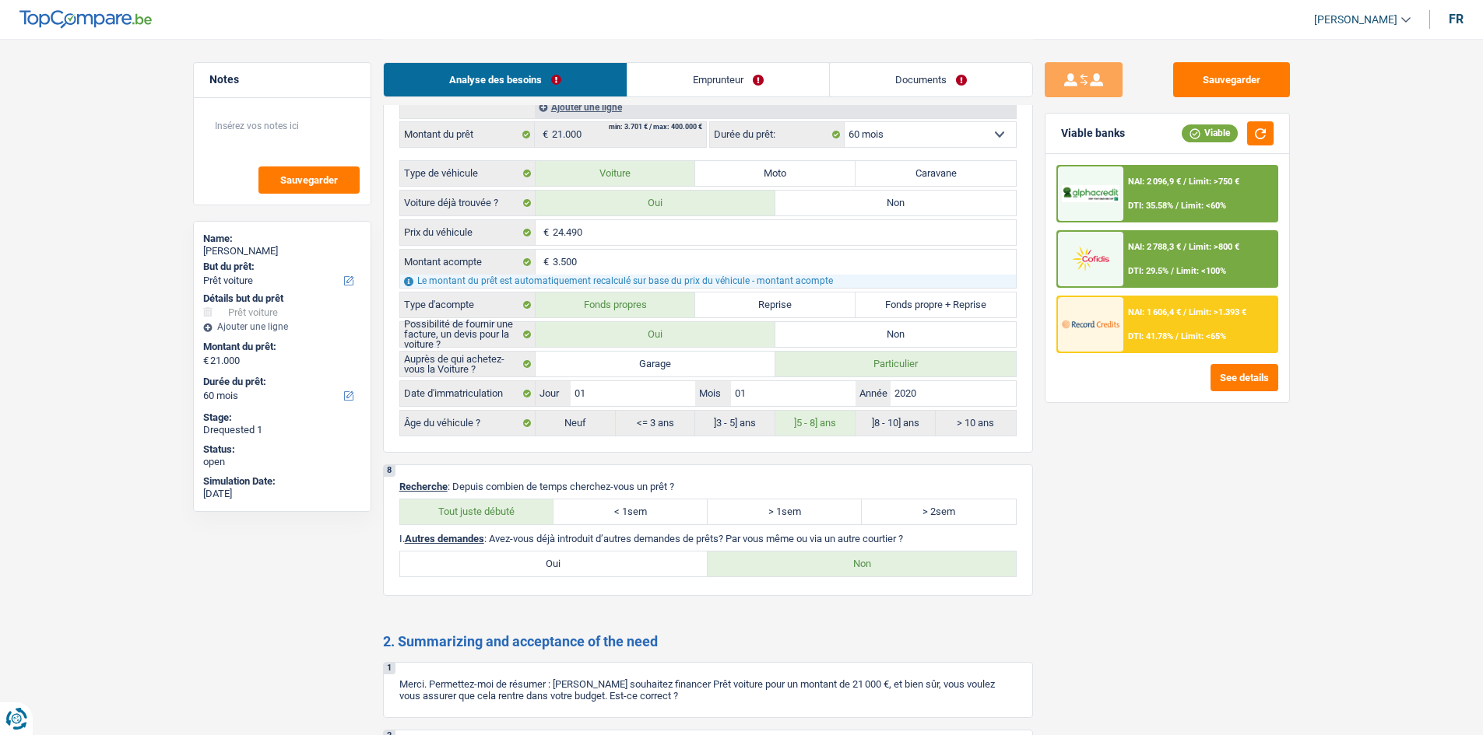
click at [1176, 192] on div "NAI: 2 096,9 € / Limit: >750 € DTI: 35.58% / Limit: <60%" at bounding box center [1199, 194] width 153 height 54
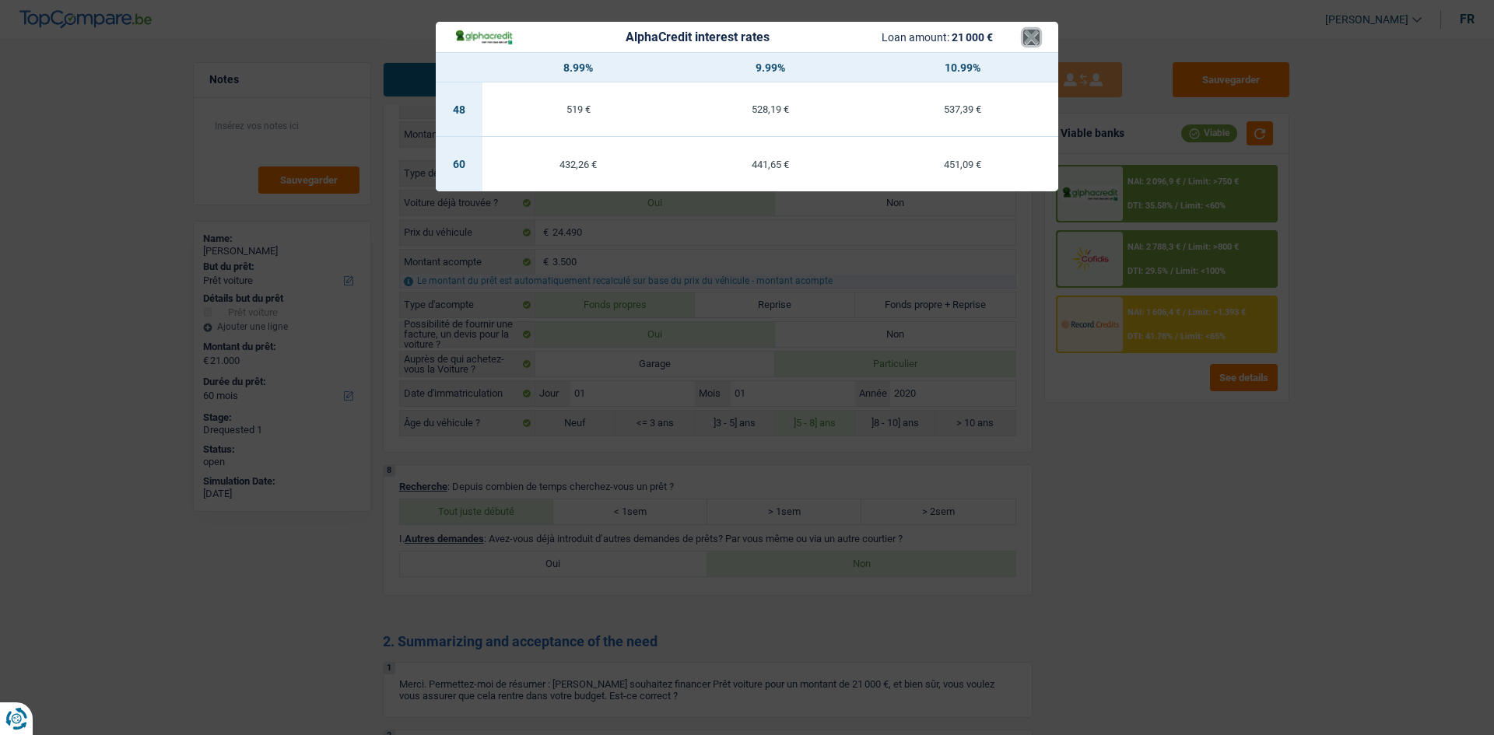
click at [1032, 40] on button "×" at bounding box center [1031, 38] width 16 height 16
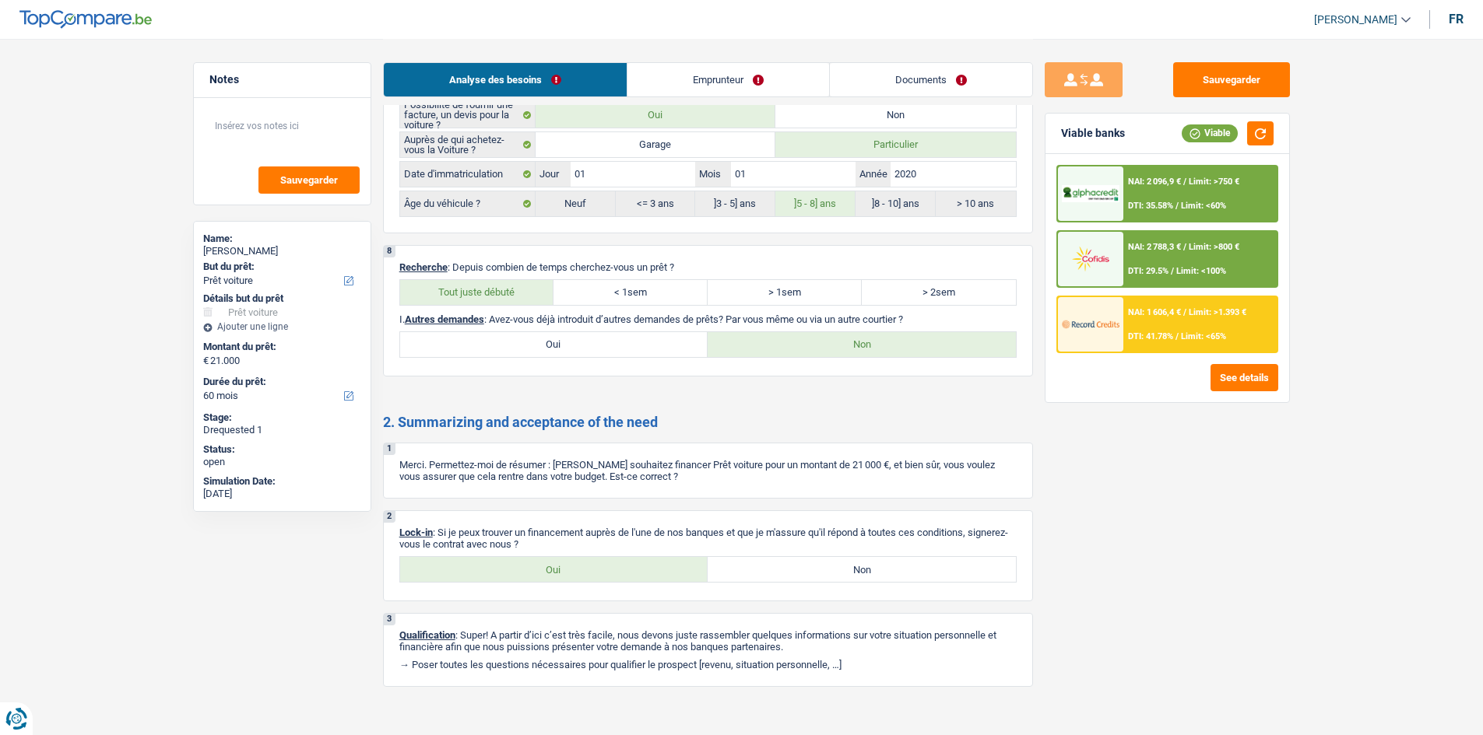
scroll to position [2921, 0]
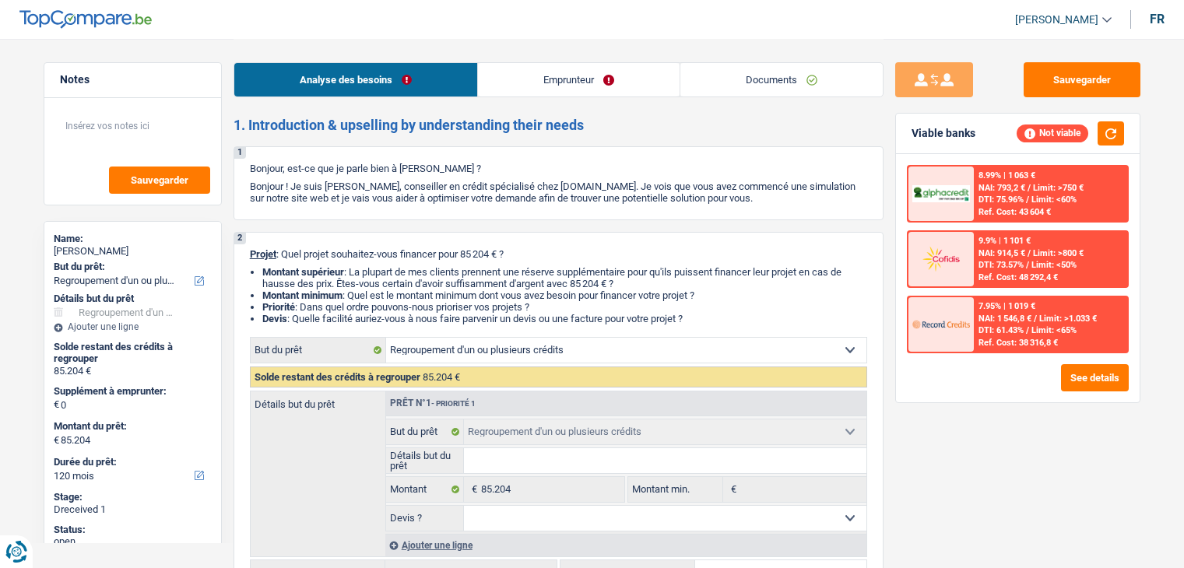
select select "refinancing"
select select "120"
select select "refinancing"
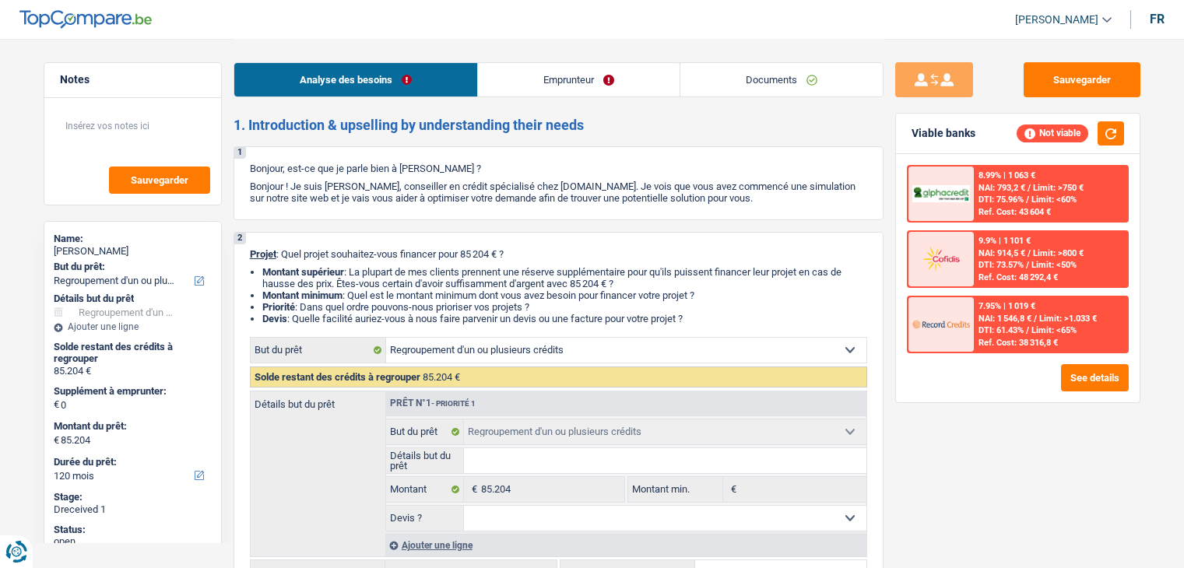
select select "120"
select select "privateEmployee"
select select "netSalary"
select select "mealVouchers"
select select "rents"
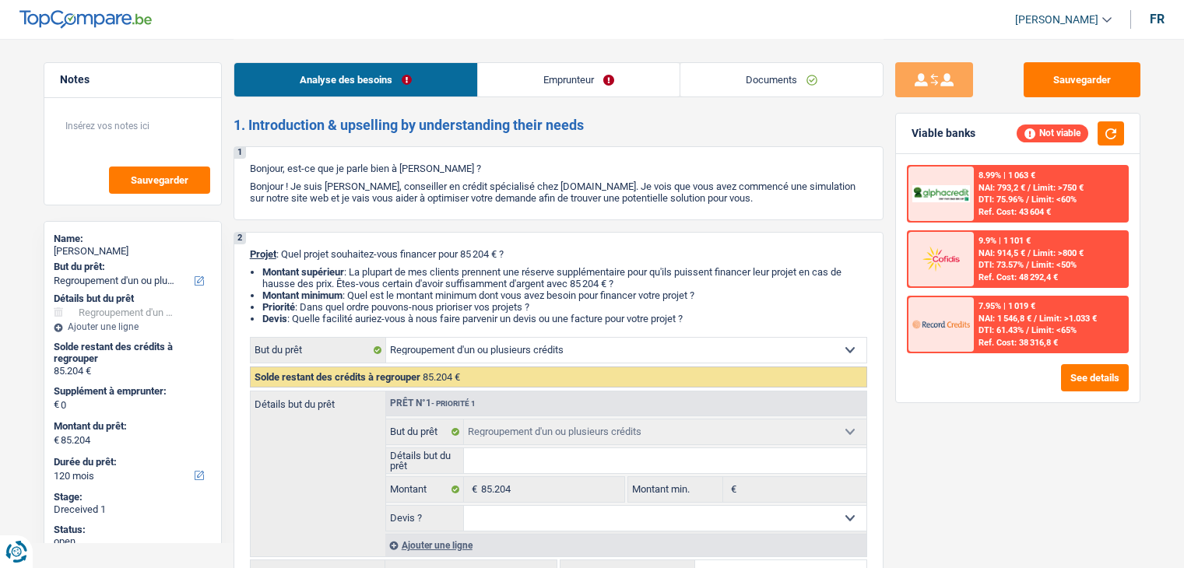
select select "creditConsolidation"
select select "120"
select select "personalLoan"
select select "familyEvent"
select select "84"
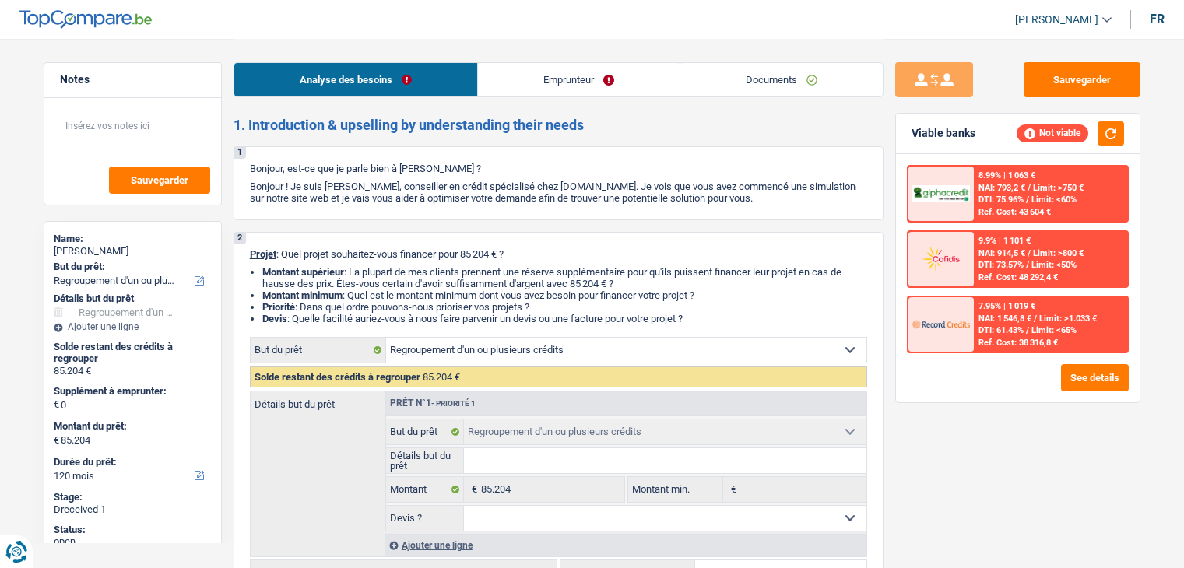
select select "refinancing"
select select "120"
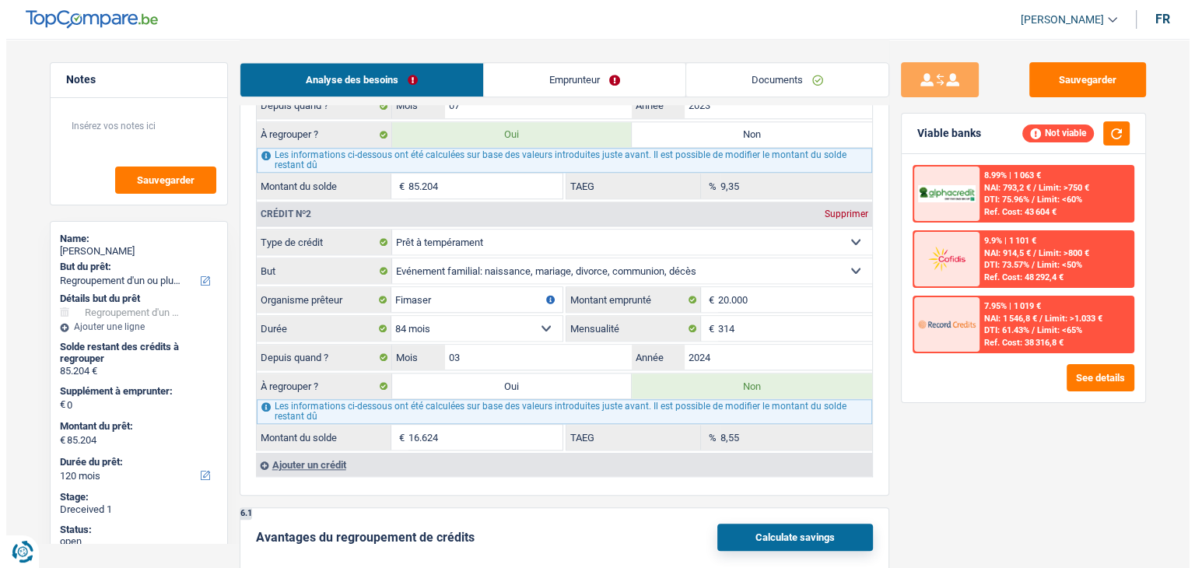
scroll to position [1556, 0]
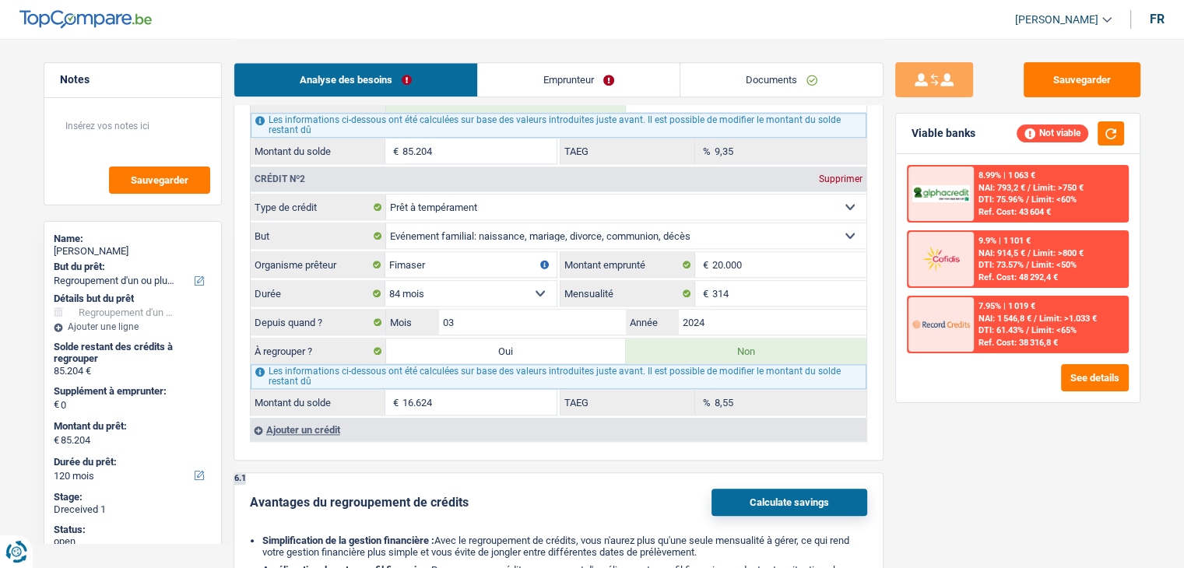
click at [507, 340] on label "Oui" at bounding box center [506, 351] width 240 height 25
click at [507, 340] on input "Oui" at bounding box center [506, 351] width 240 height 25
radio input "true"
type input "101.828"
select select "144"
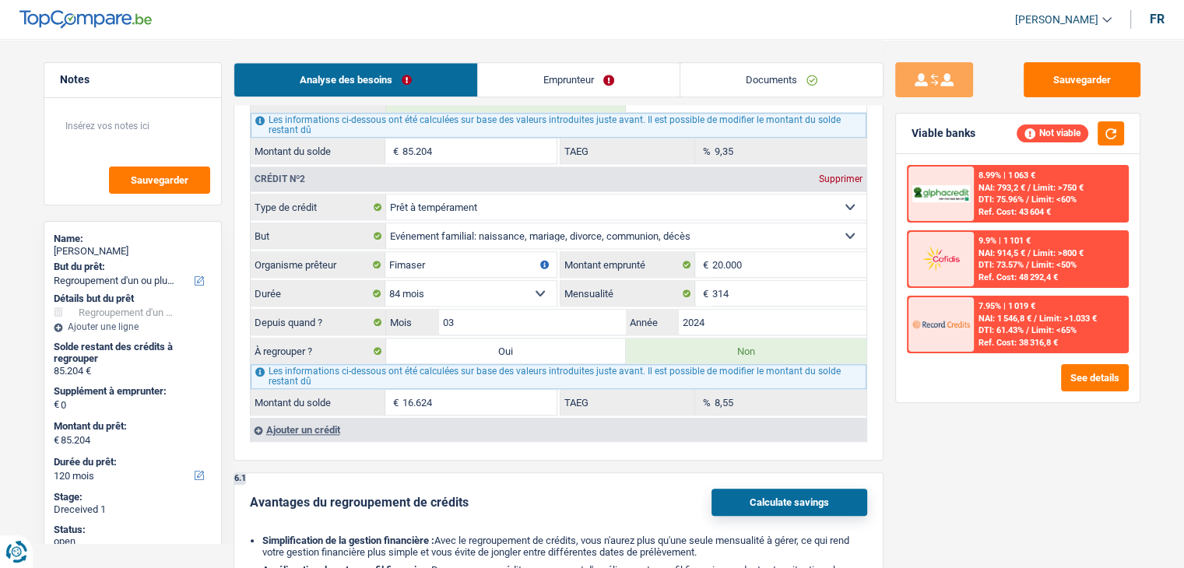
type input "101.828"
select select "144"
radio input "false"
type input "101.828"
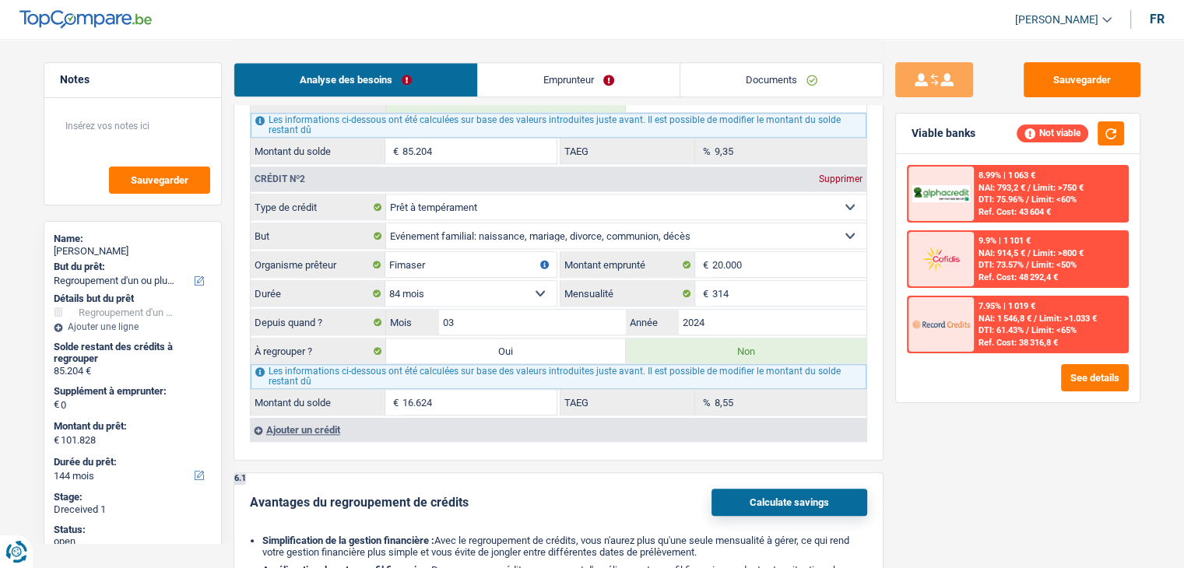
type input "101.828"
select select "144"
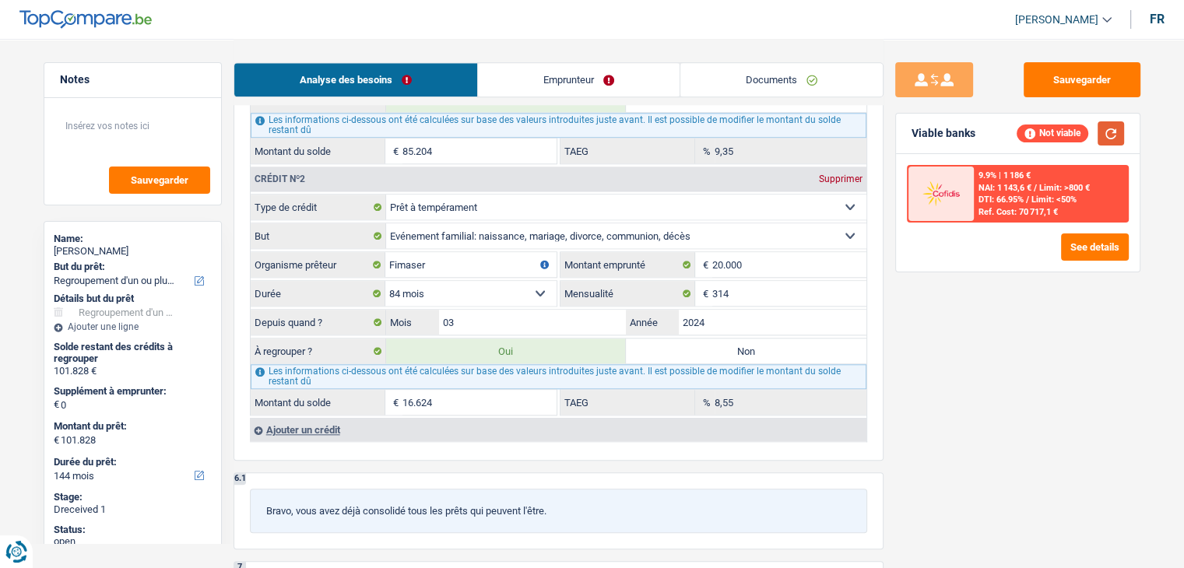
click at [1108, 142] on button "button" at bounding box center [1110, 133] width 26 height 24
click at [1086, 254] on button "See details" at bounding box center [1095, 246] width 68 height 27
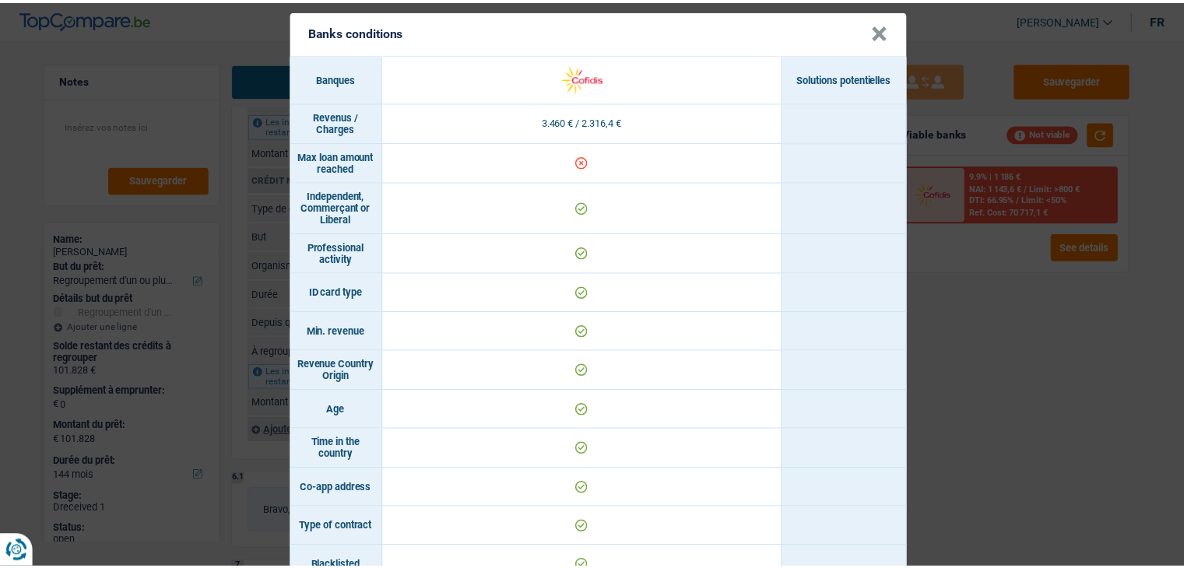
scroll to position [0, 0]
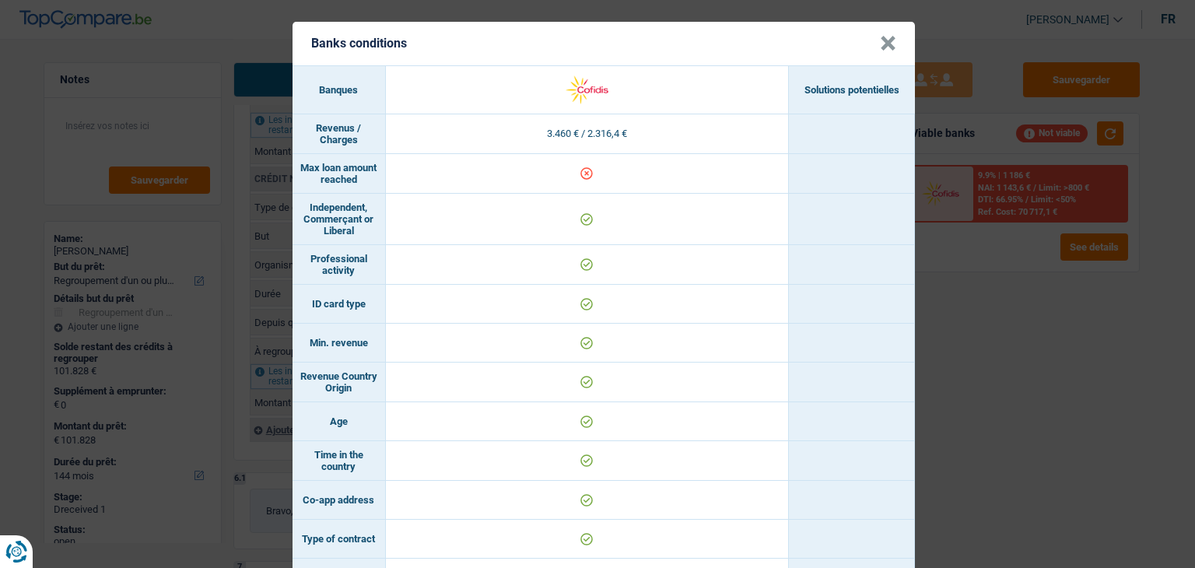
click at [882, 44] on button "×" at bounding box center [888, 44] width 16 height 16
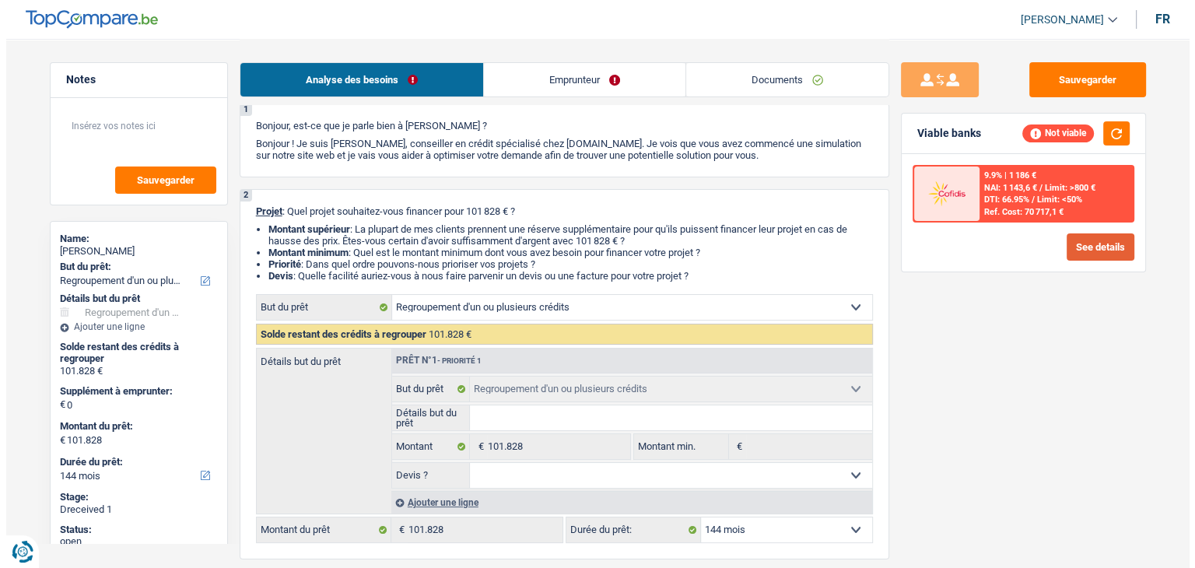
scroll to position [78, 0]
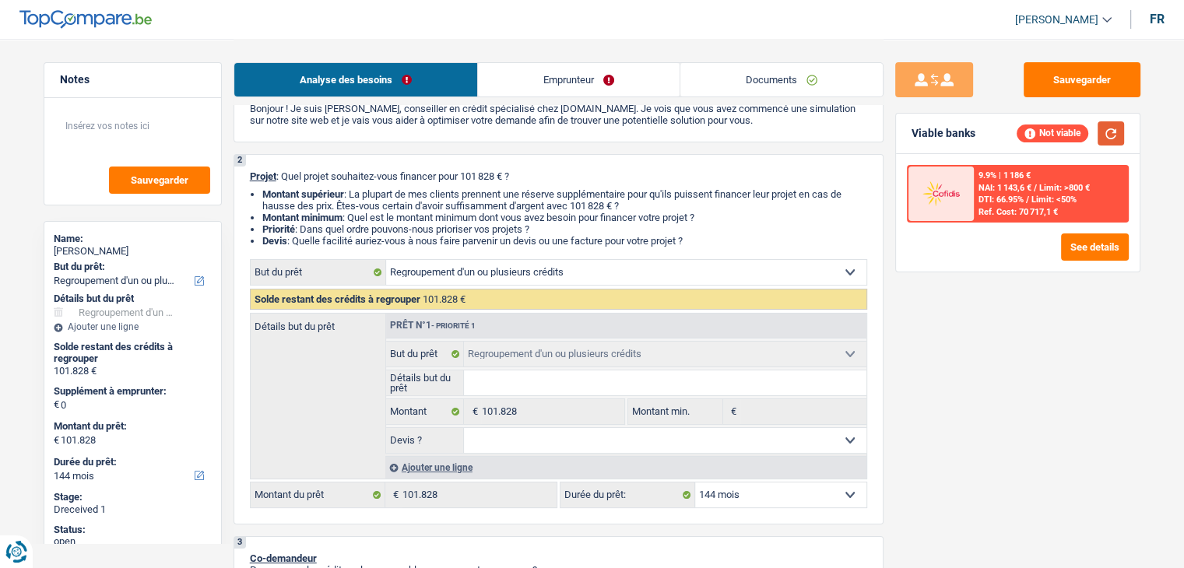
click at [1105, 138] on button "button" at bounding box center [1110, 133] width 26 height 24
click at [1086, 254] on button "See details" at bounding box center [1095, 246] width 68 height 27
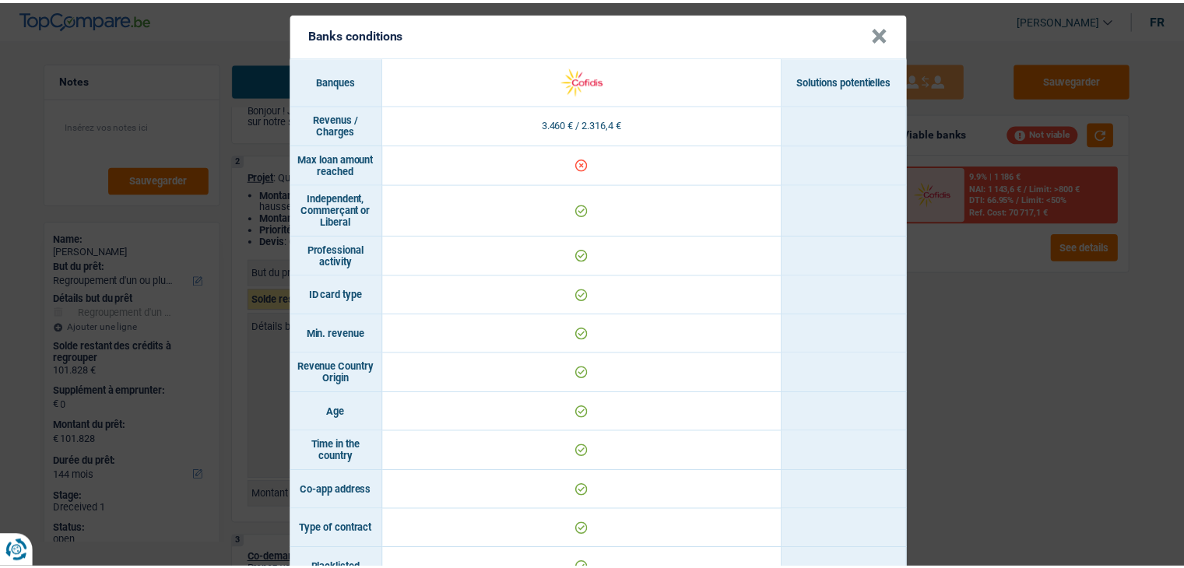
scroll to position [0, 0]
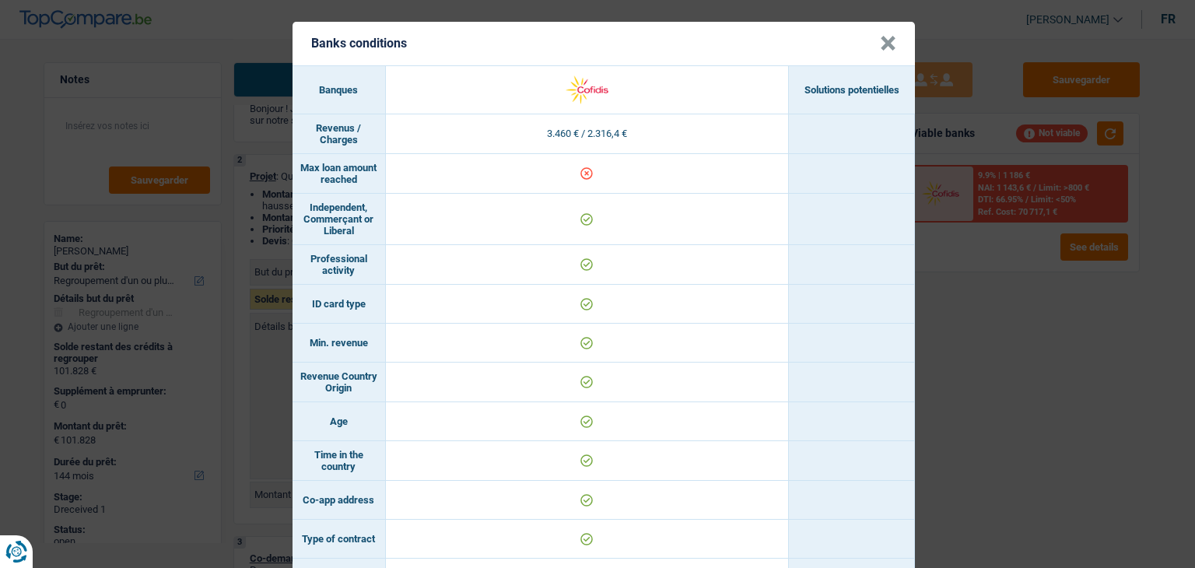
click at [880, 47] on button "×" at bounding box center [888, 44] width 16 height 16
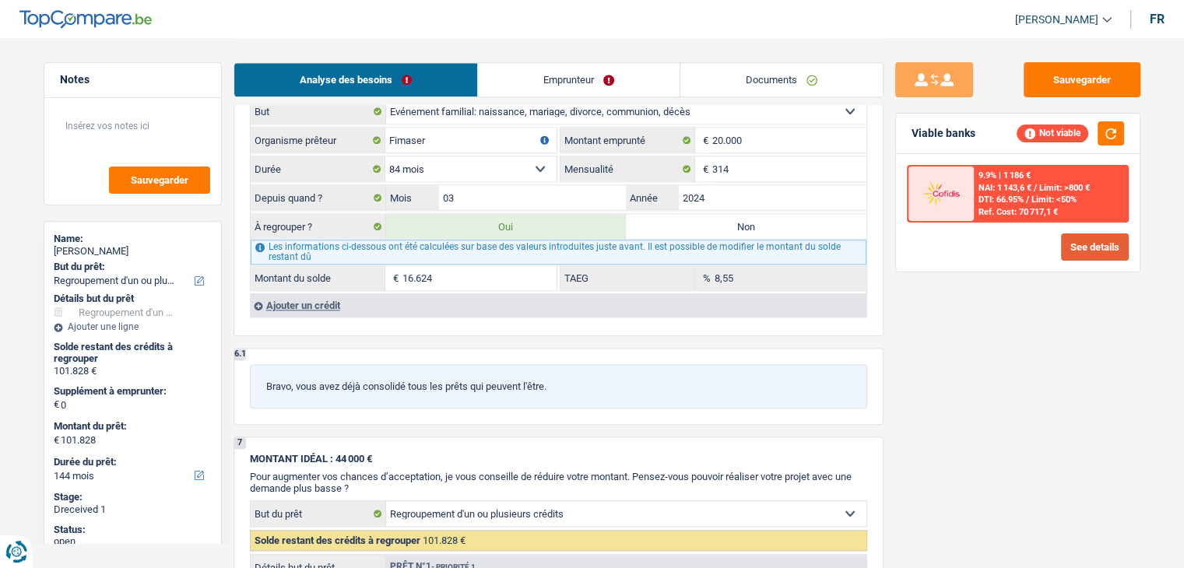
scroll to position [1603, 0]
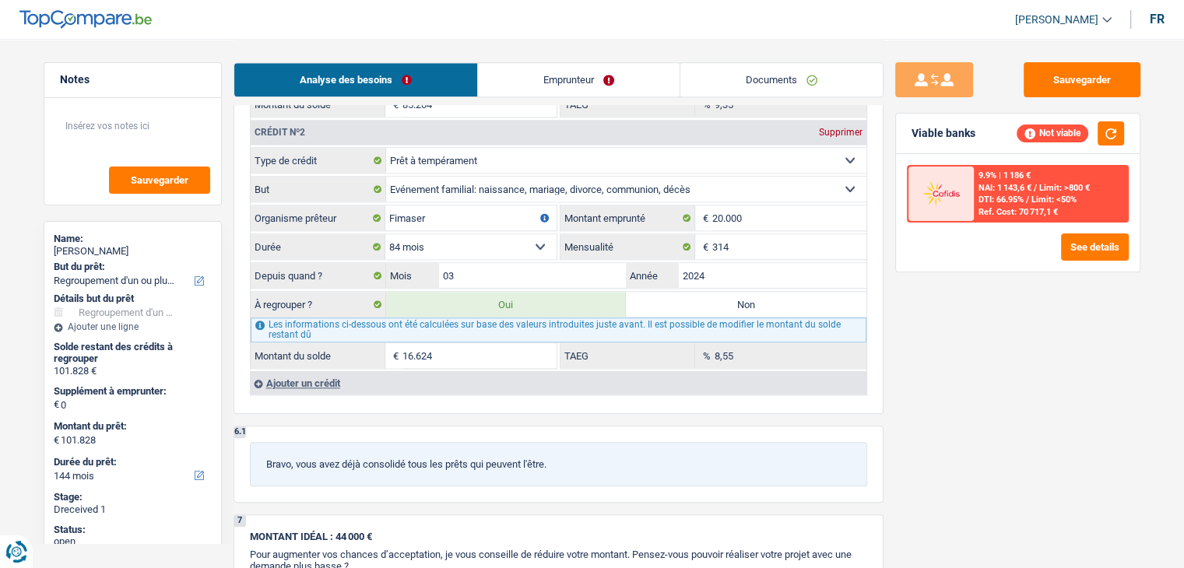
click at [690, 293] on label "Non" at bounding box center [746, 304] width 240 height 25
click at [690, 293] on input "Non" at bounding box center [746, 304] width 240 height 25
radio input "true"
type input "85.204"
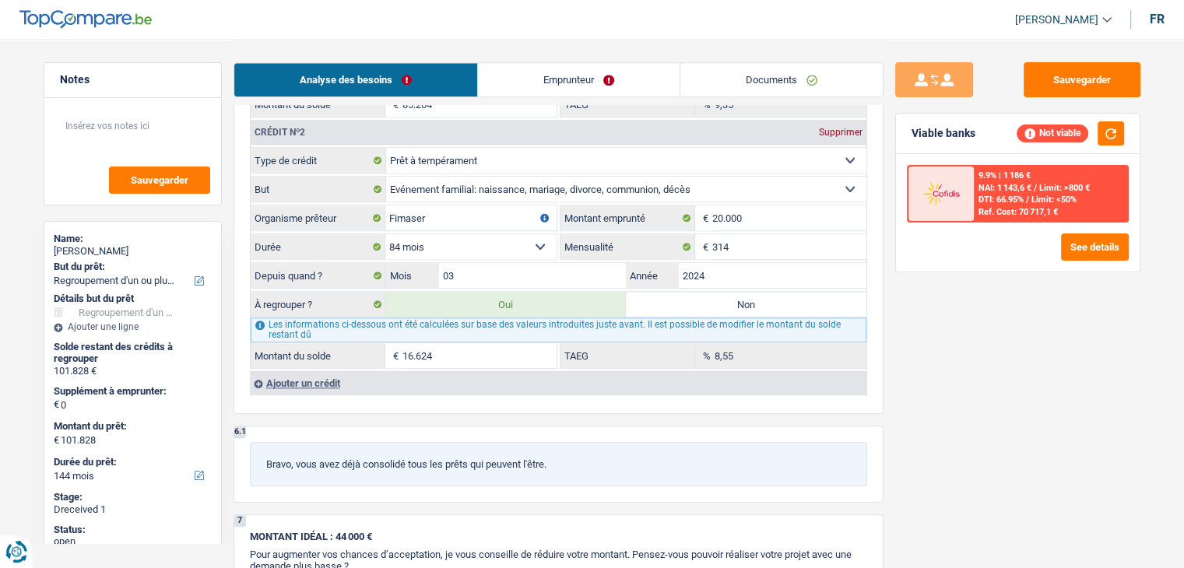
type input "85.204"
radio input "false"
type input "85.204"
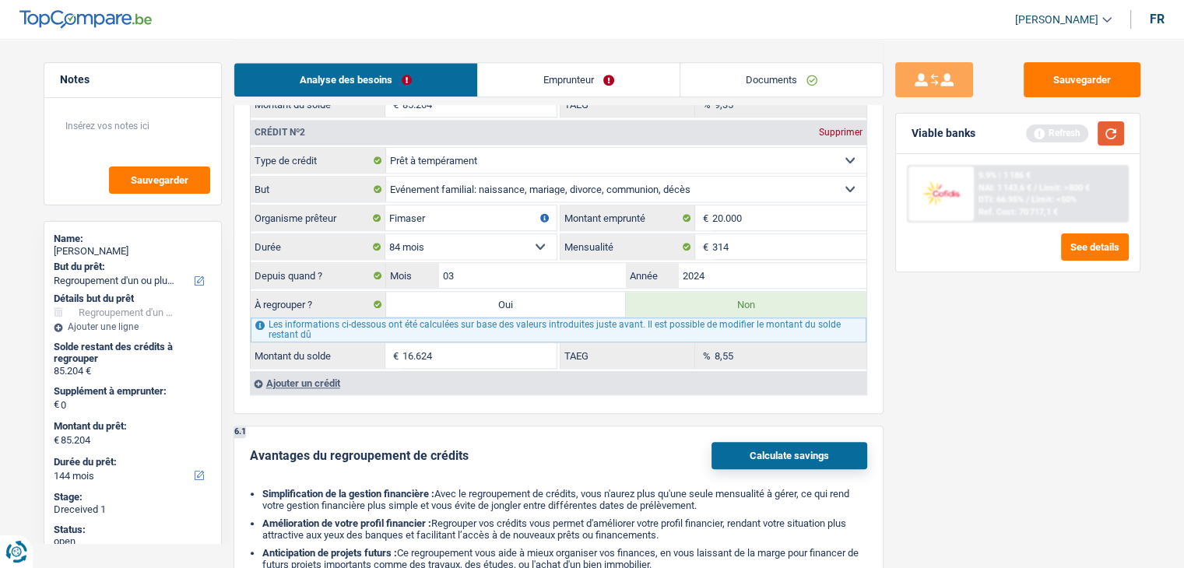
click at [1121, 134] on button "button" at bounding box center [1110, 133] width 26 height 24
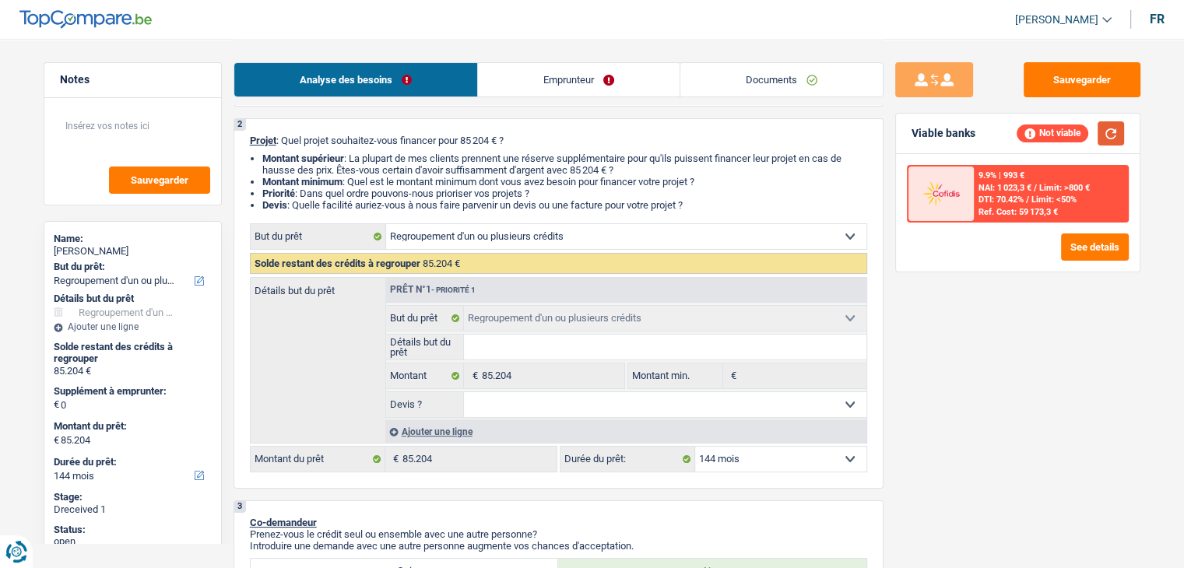
scroll to position [0, 0]
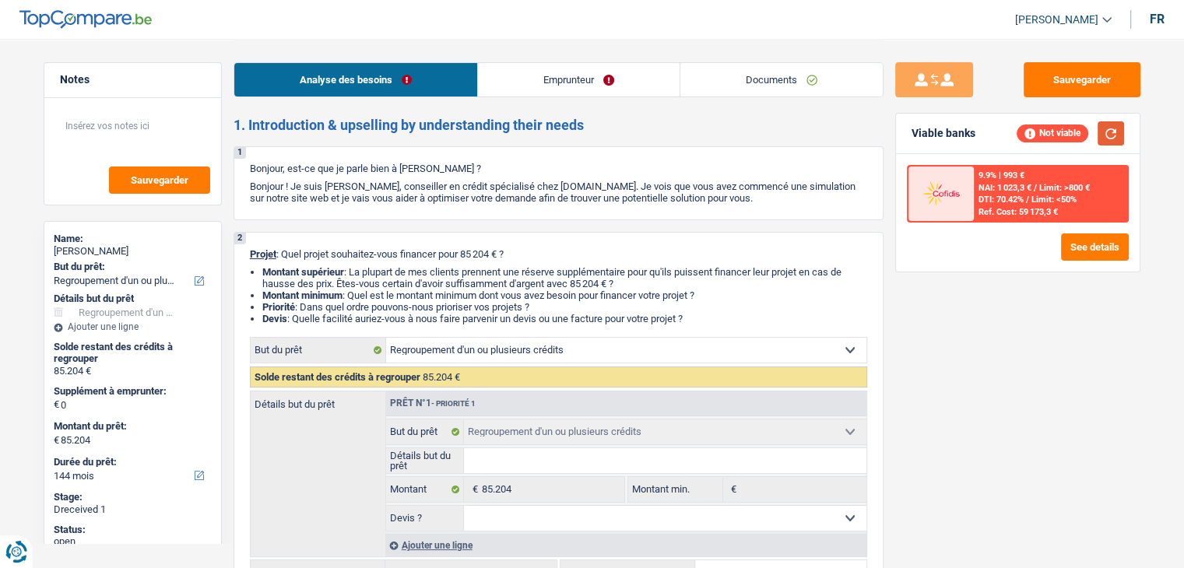
click at [1115, 141] on button "button" at bounding box center [1110, 133] width 26 height 24
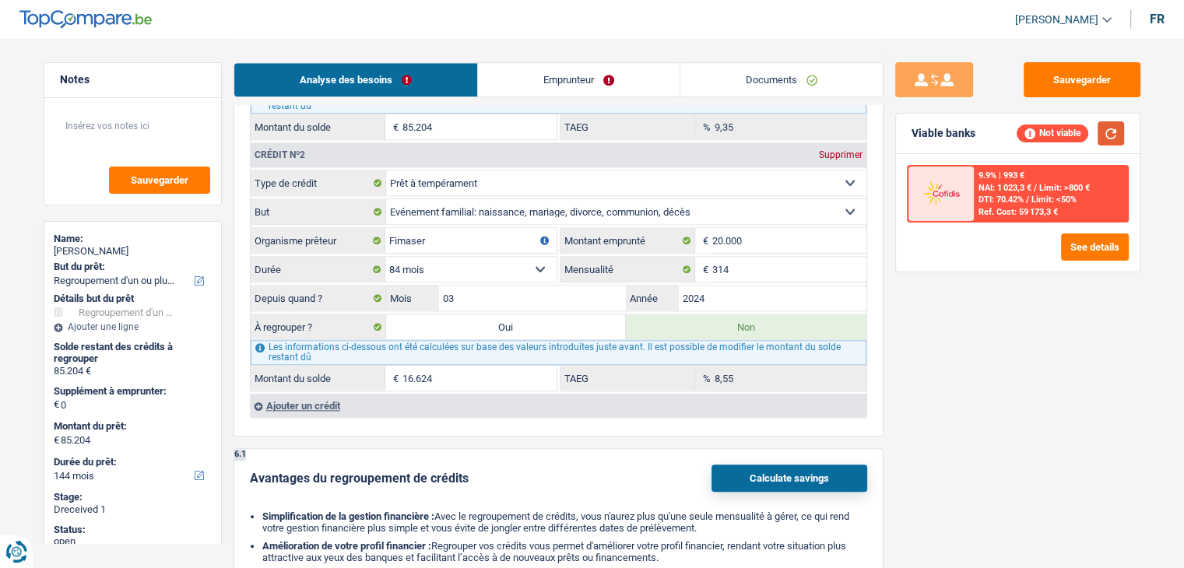
scroll to position [1556, 0]
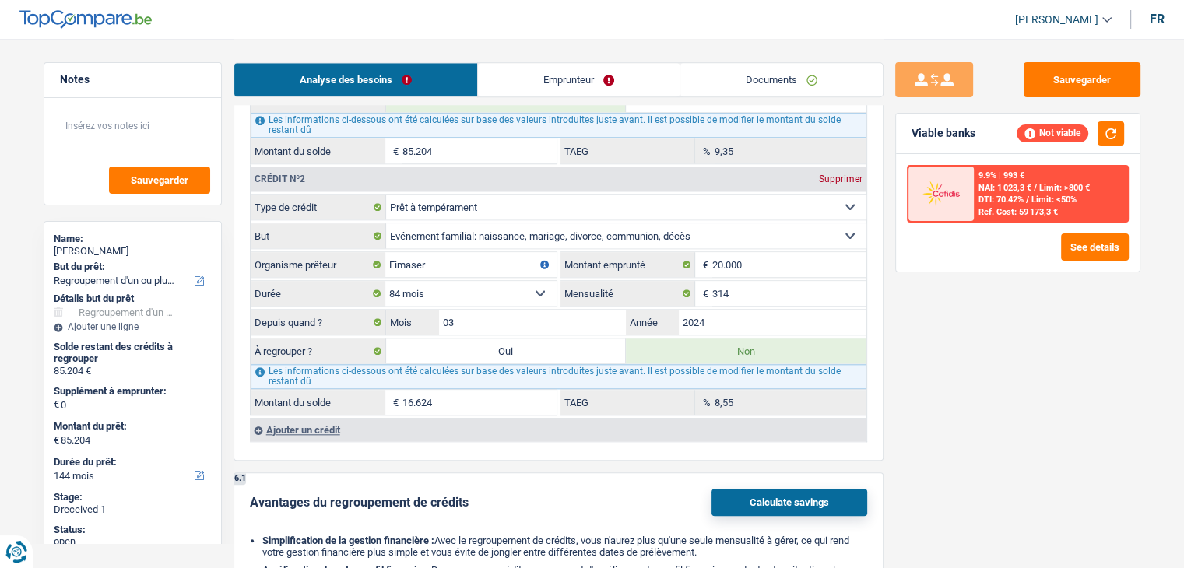
click at [535, 340] on label "Oui" at bounding box center [506, 351] width 240 height 25
click at [535, 340] on input "Oui" at bounding box center [506, 351] width 240 height 25
radio input "true"
type input "101.828"
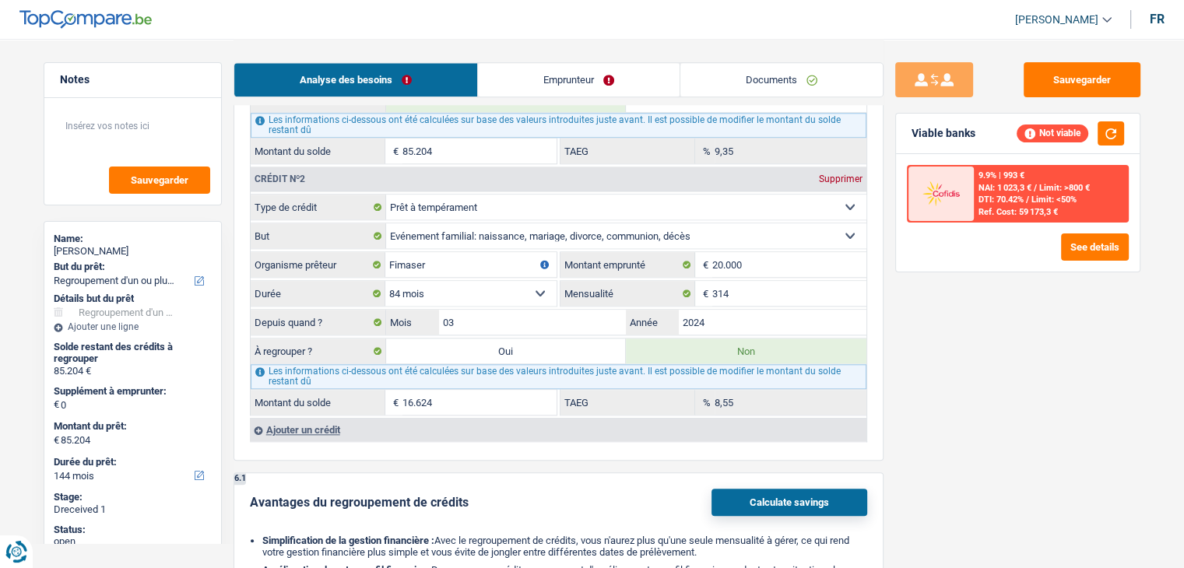
type input "101.828"
radio input "false"
type input "101.828"
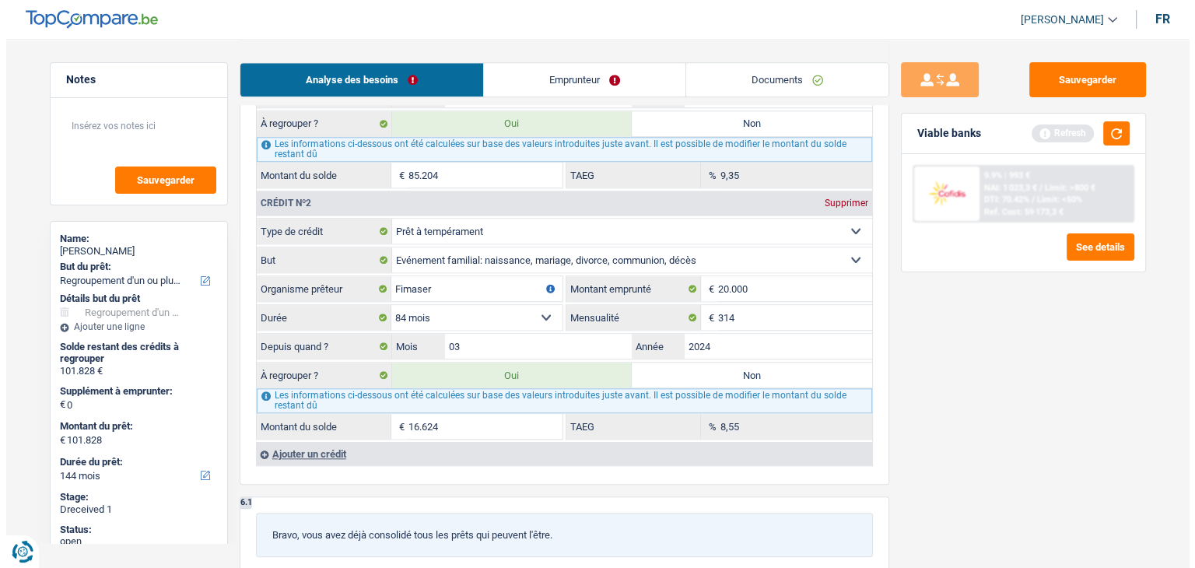
scroll to position [1479, 0]
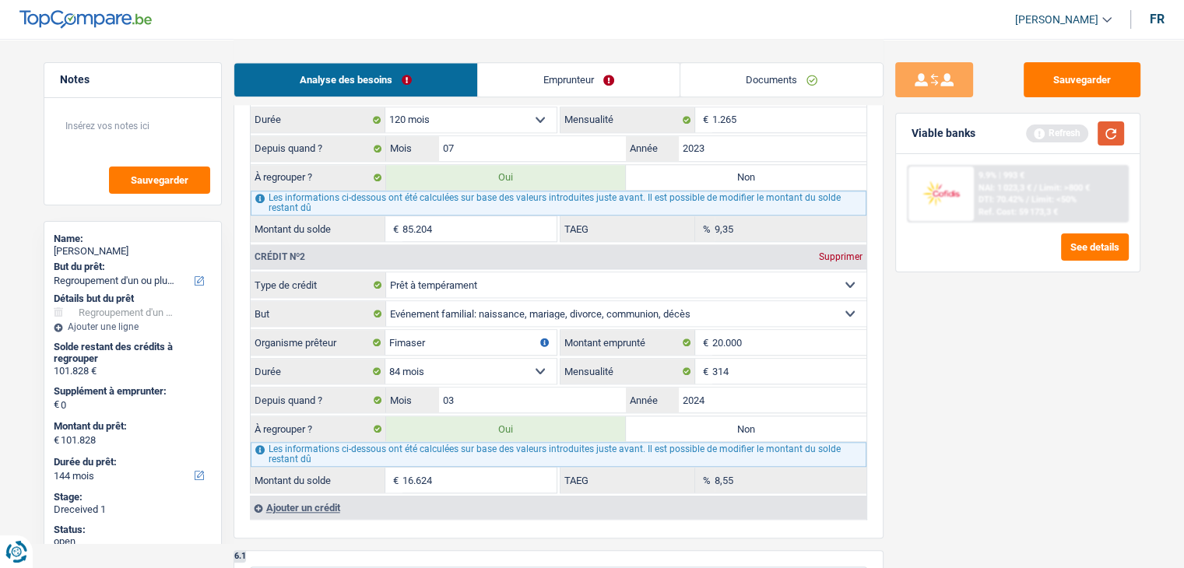
click at [1111, 132] on button "button" at bounding box center [1110, 133] width 26 height 24
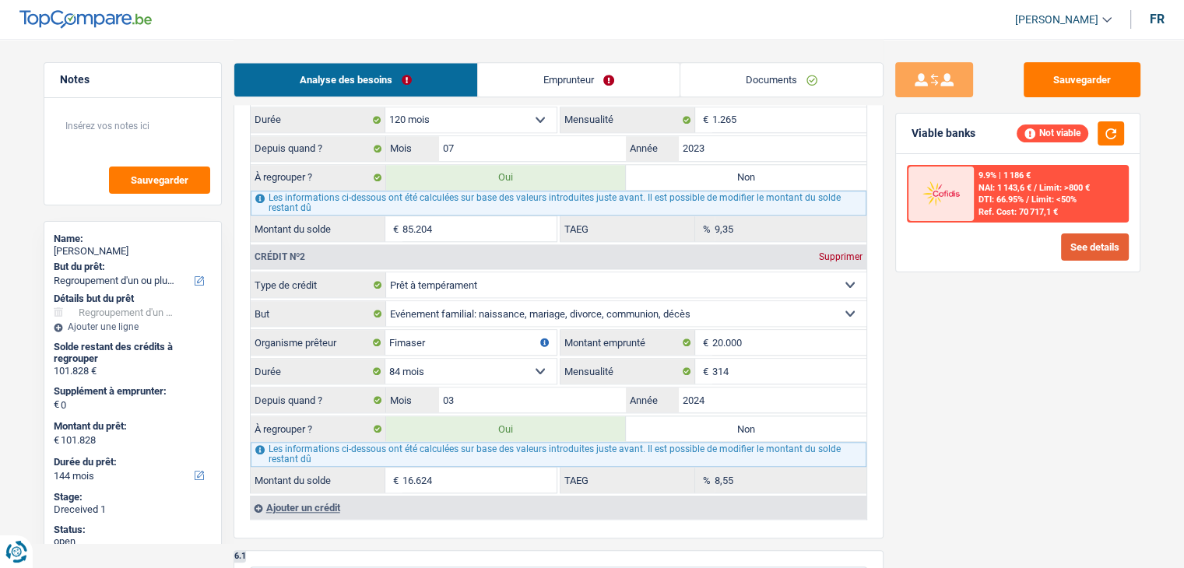
click at [1091, 252] on button "See details" at bounding box center [1095, 246] width 68 height 27
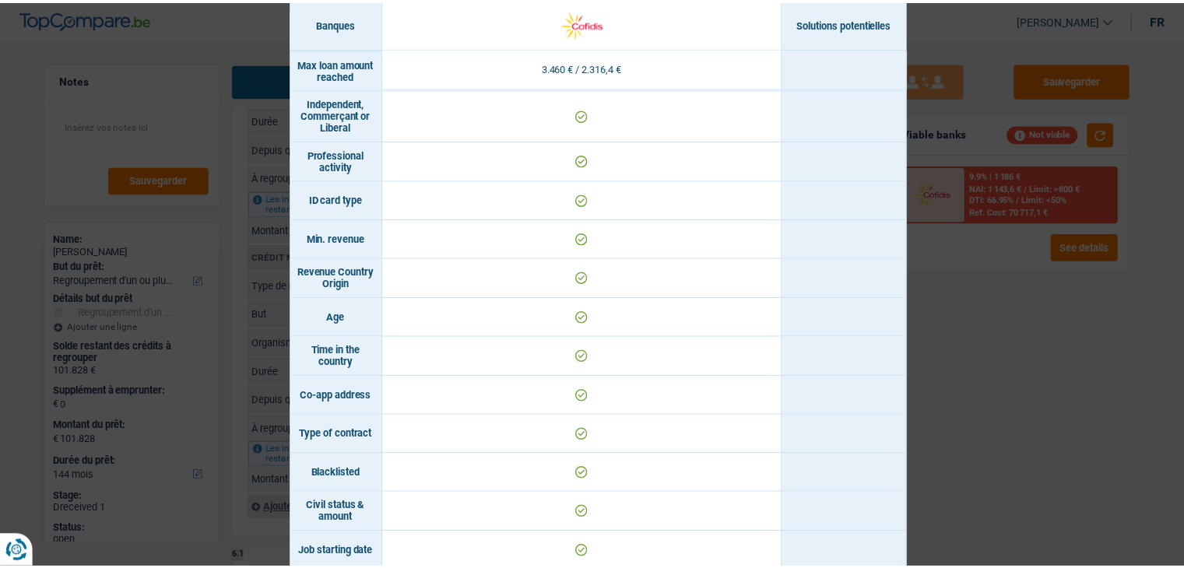
scroll to position [0, 0]
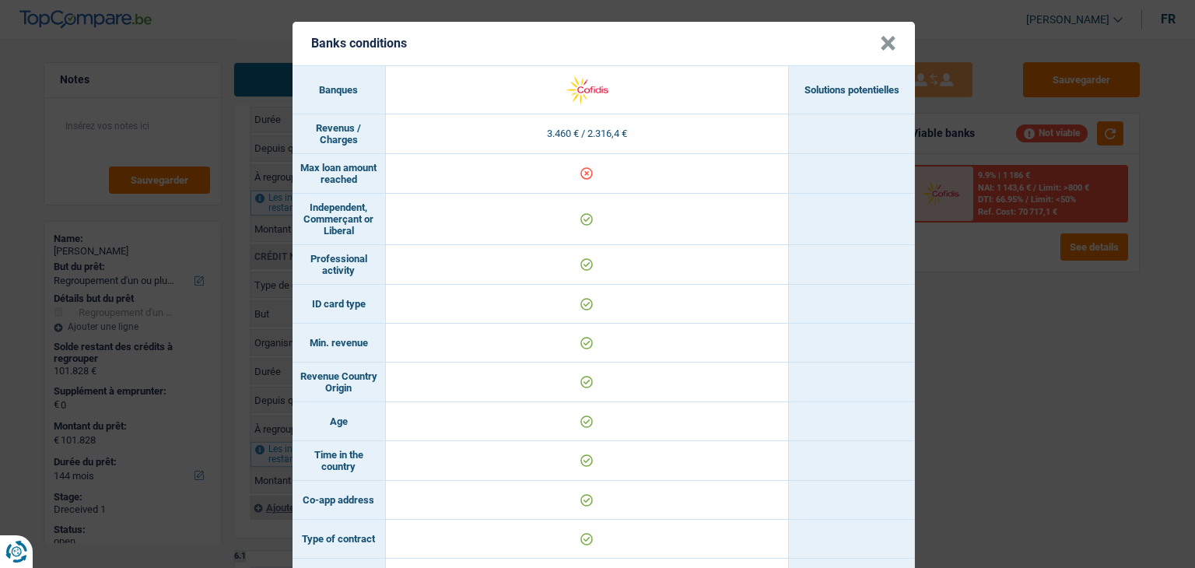
click at [880, 50] on button "×" at bounding box center [888, 44] width 16 height 16
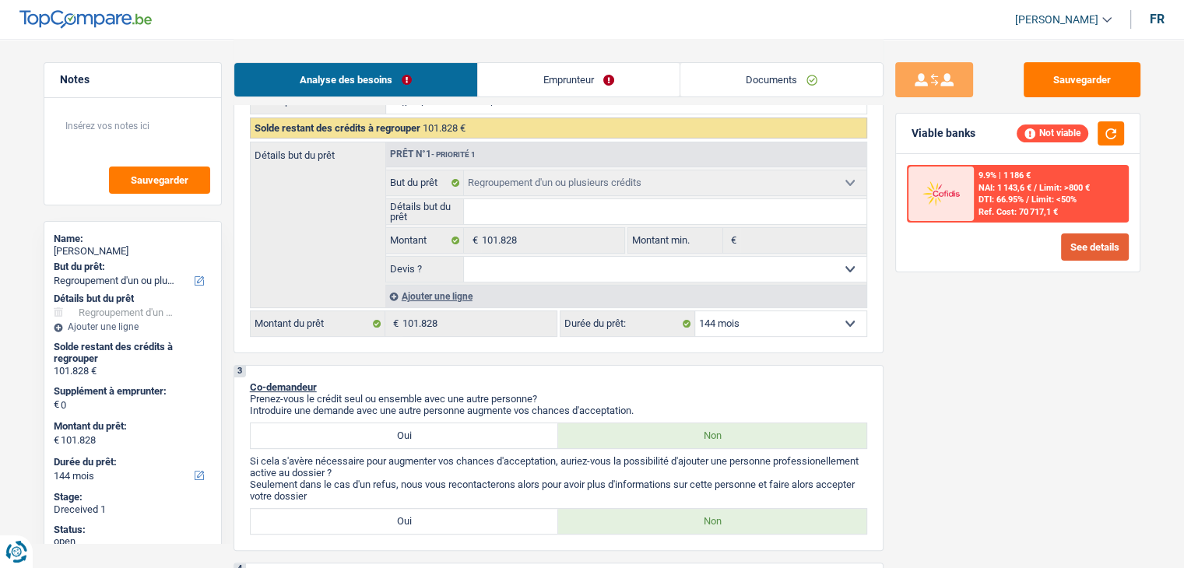
scroll to position [311, 0]
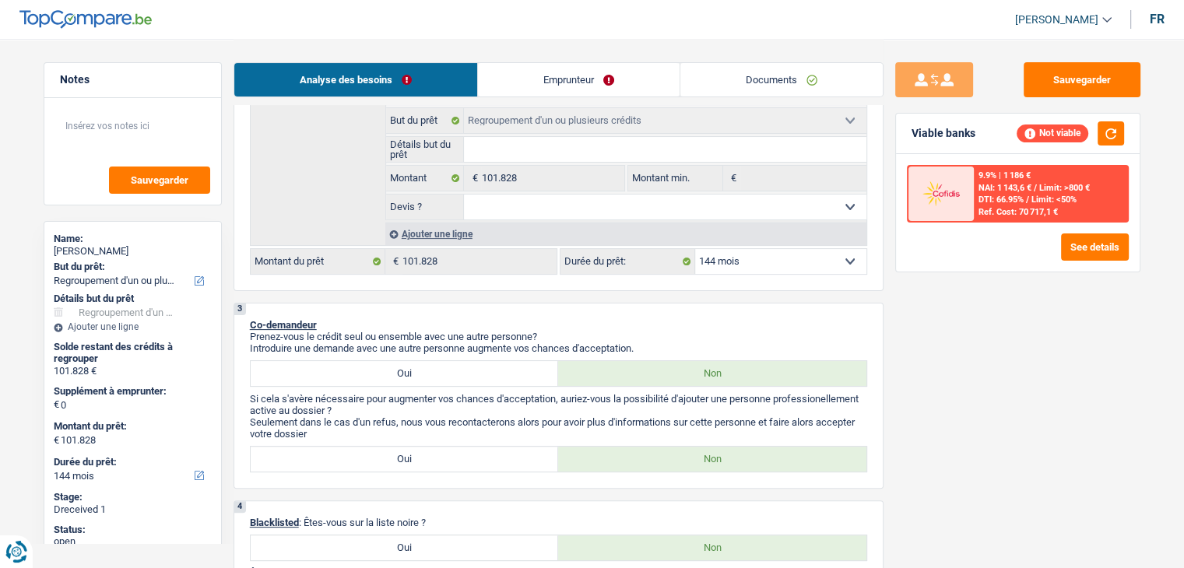
click at [452, 233] on div "Ajouter une ligne" at bounding box center [625, 234] width 481 height 23
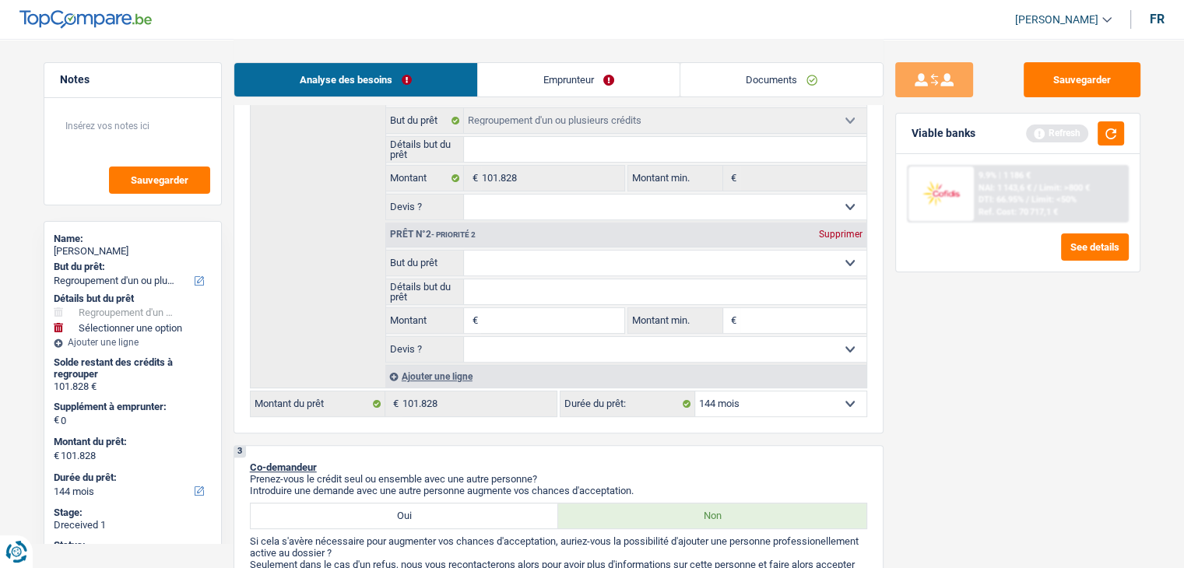
click at [831, 234] on div "Supprimer" at bounding box center [840, 234] width 51 height 9
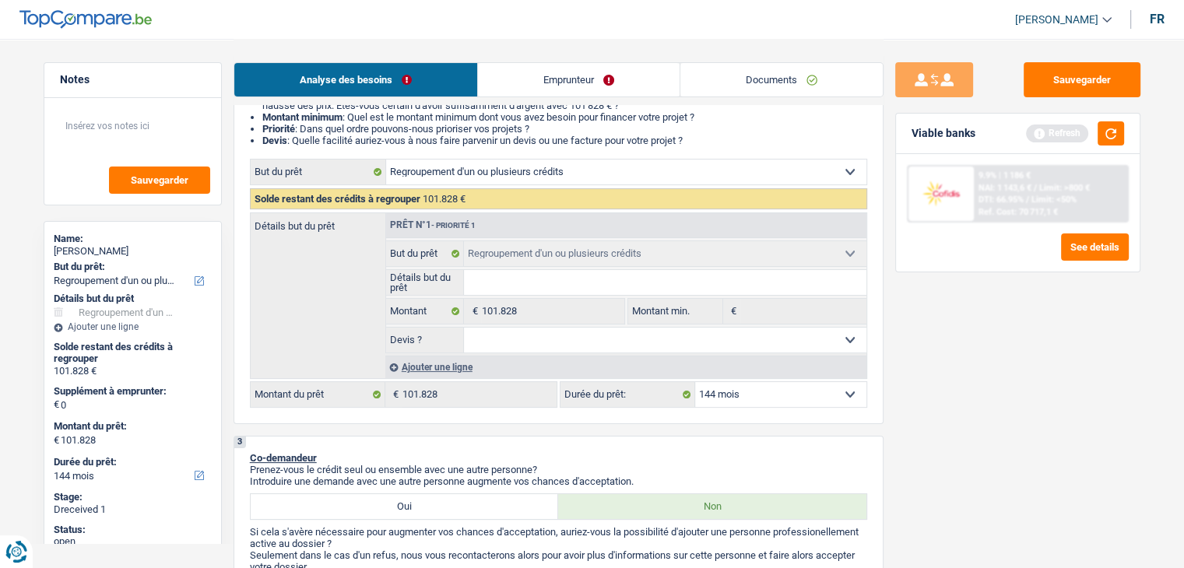
scroll to position [0, 0]
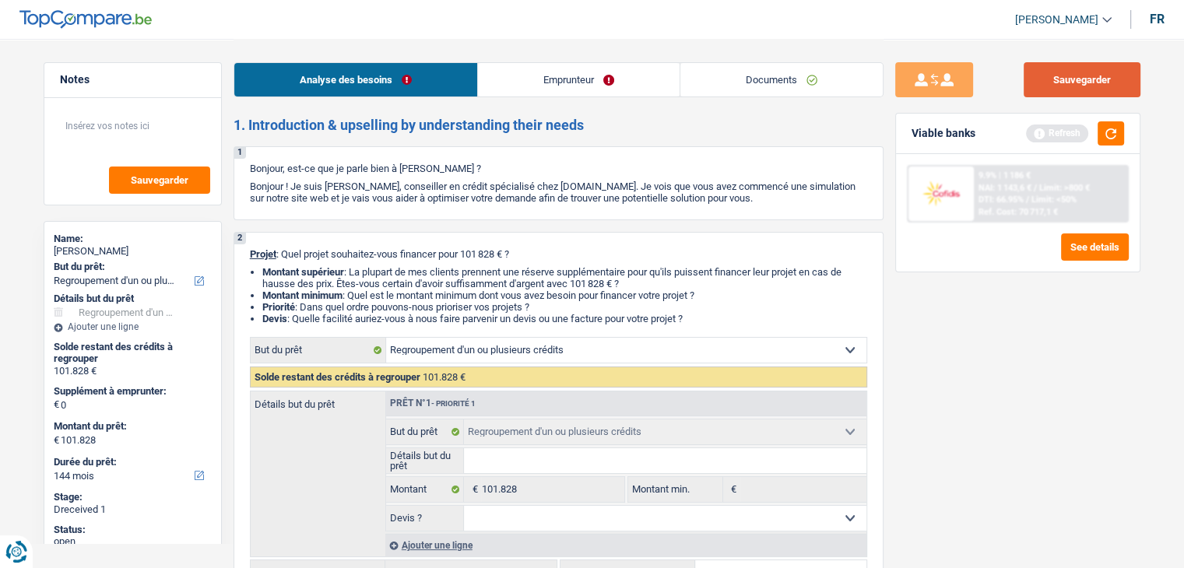
click at [1048, 81] on button "Sauvegarder" at bounding box center [1081, 79] width 117 height 35
